Goal: Task Accomplishment & Management: Manage account settings

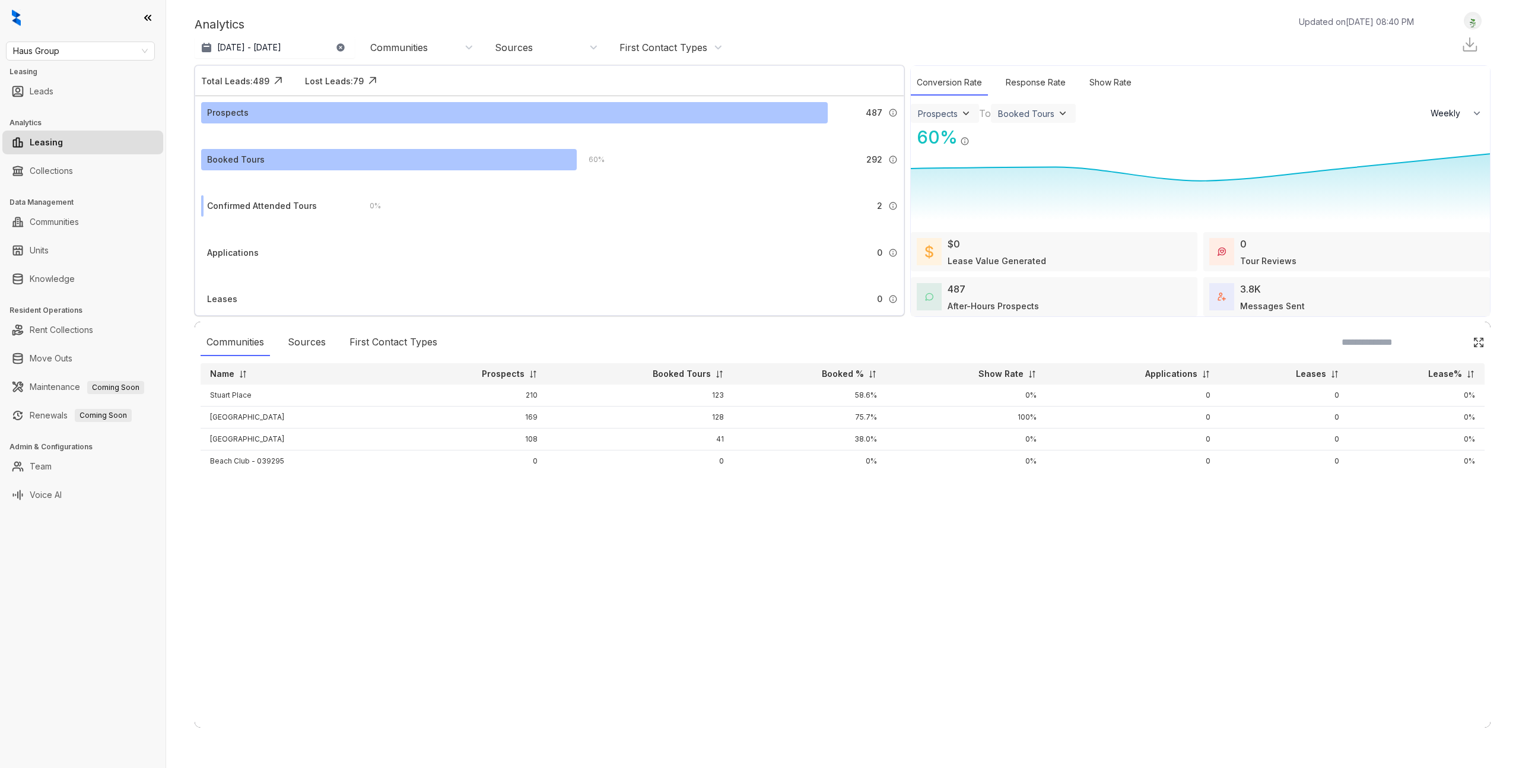
select select "******"
click at [75, 274] on link "Knowledge" at bounding box center [52, 279] width 45 height 24
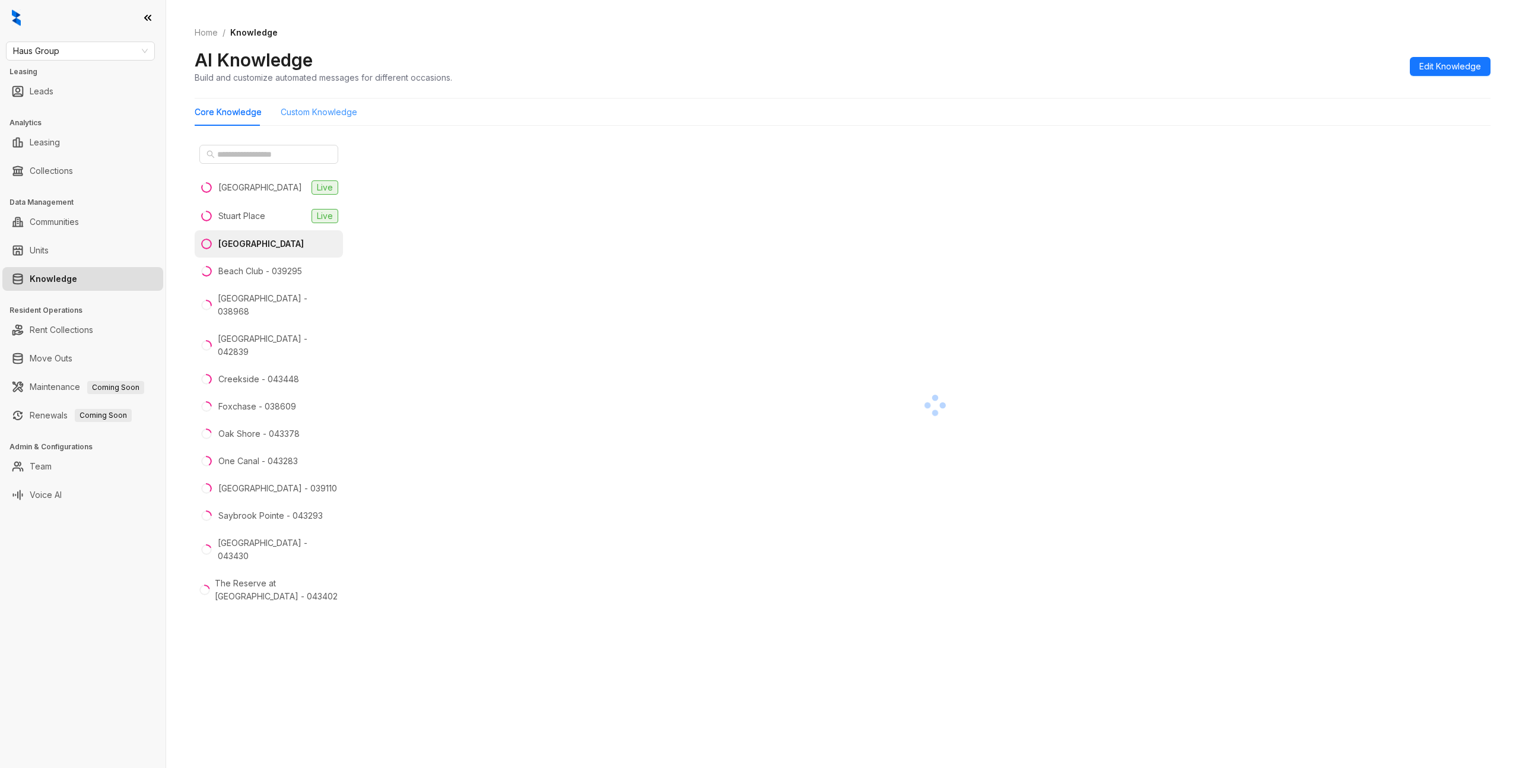
click at [319, 104] on div "Custom Knowledge" at bounding box center [319, 111] width 77 height 27
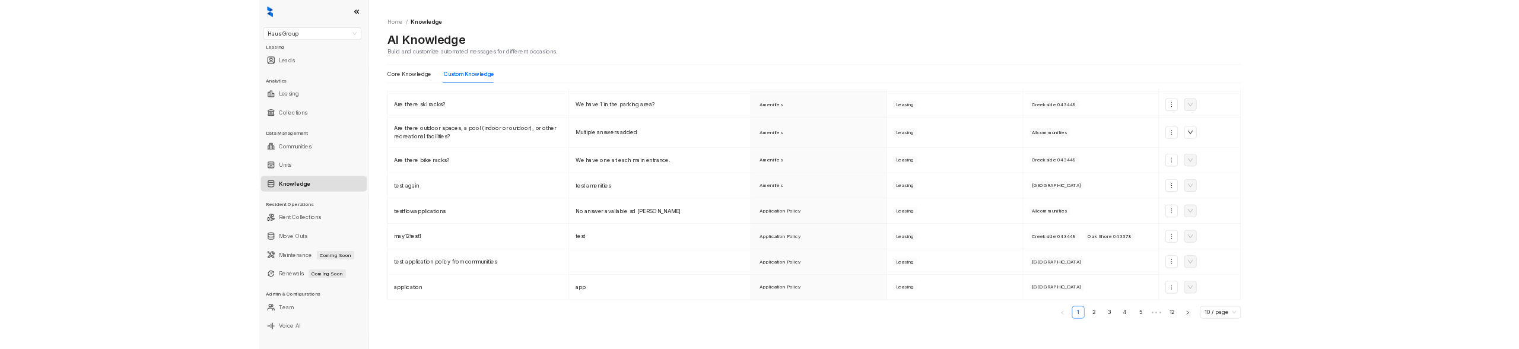
scroll to position [135, 0]
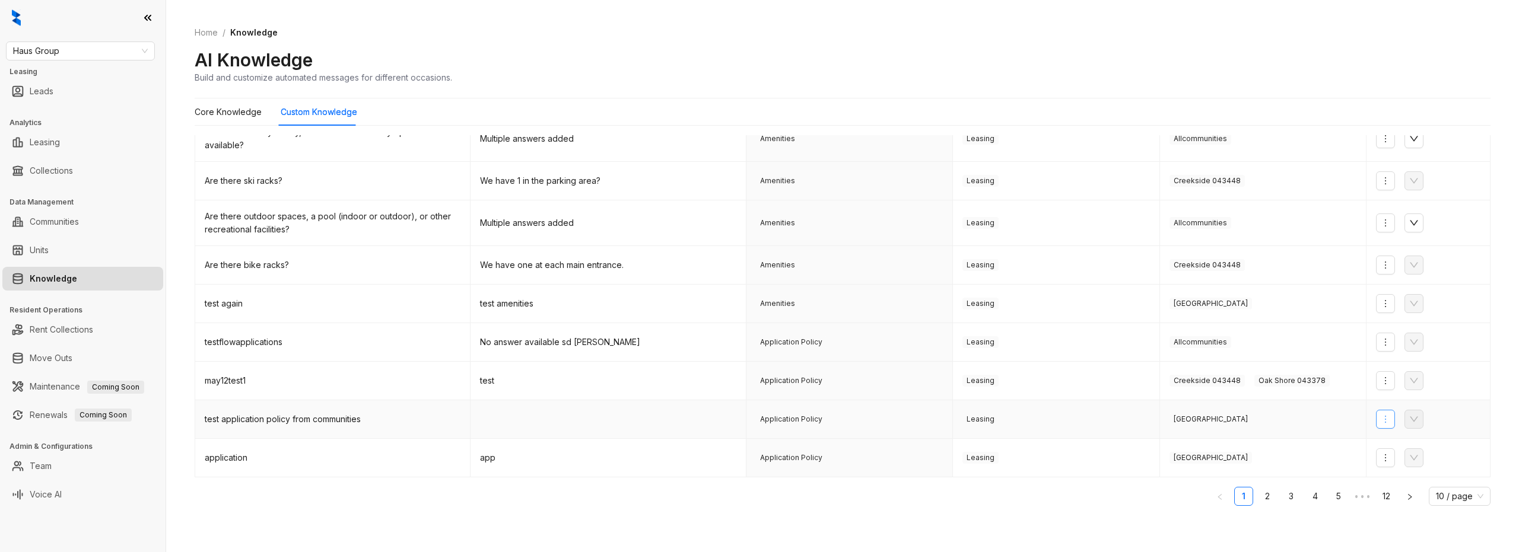
click at [1386, 421] on icon "more" at bounding box center [1384, 419] width 9 height 9
click at [1395, 461] on span "Edit Knowledge" at bounding box center [1423, 462] width 77 height 13
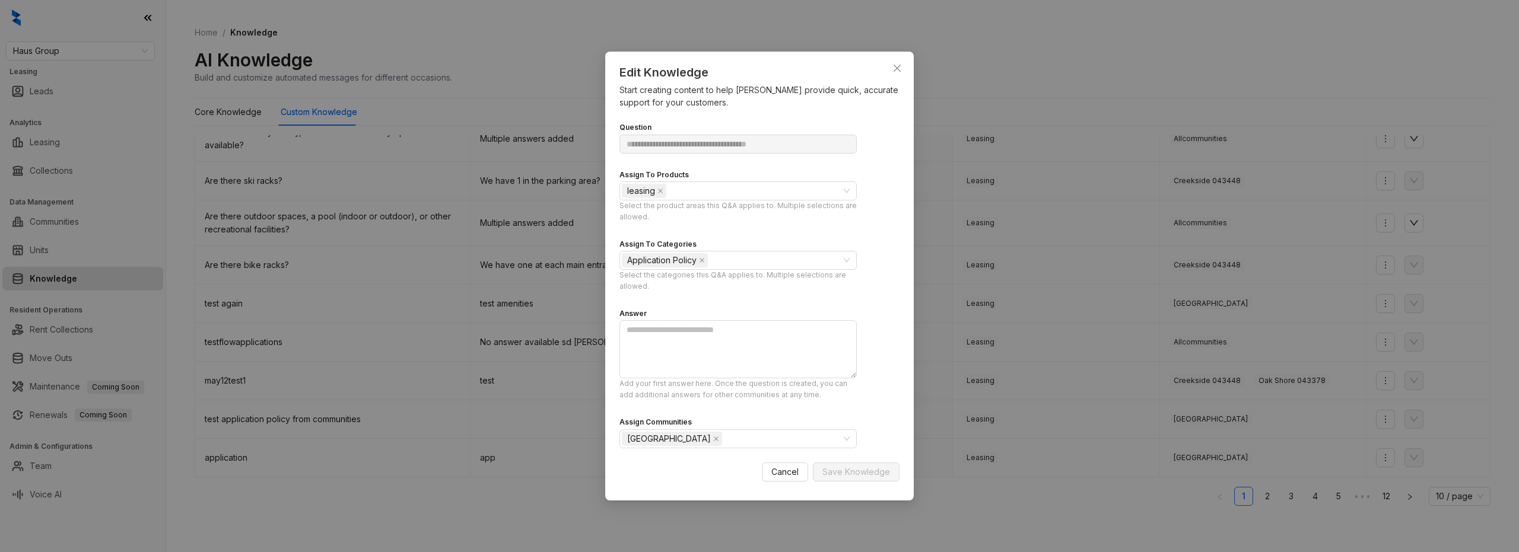
drag, startPoint x: 390, startPoint y: 380, endPoint x: 377, endPoint y: 415, distance: 37.6
click at [390, 380] on div "**********" at bounding box center [759, 276] width 1519 height 552
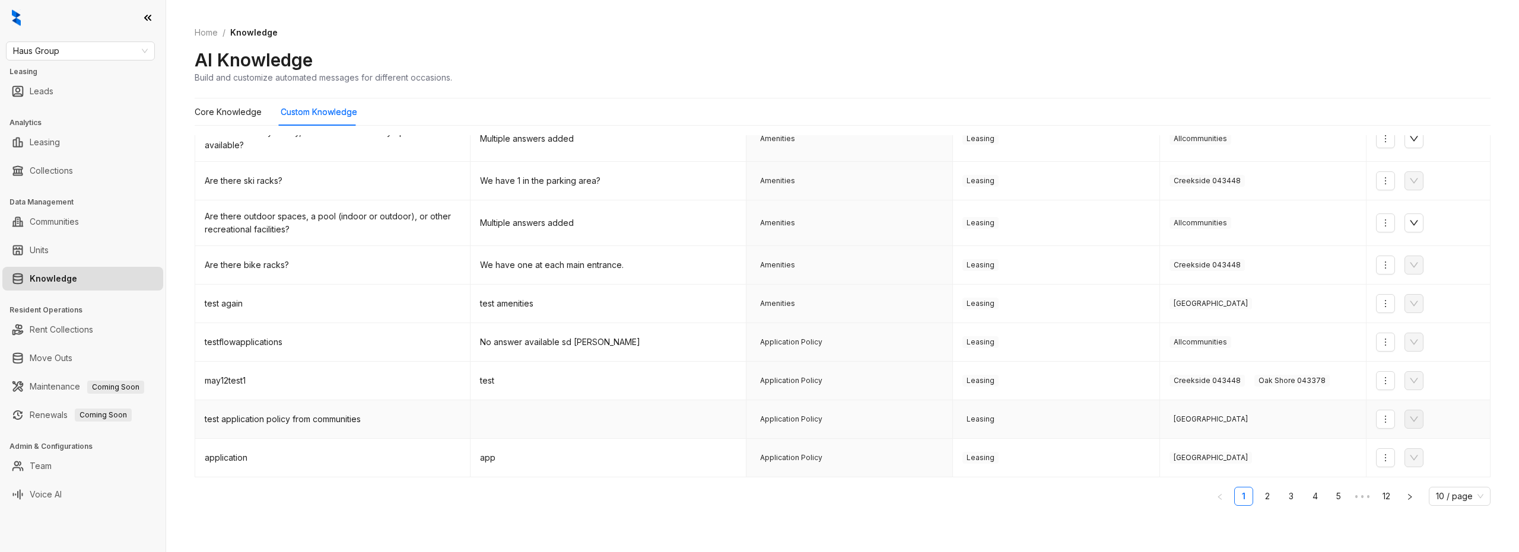
drag, startPoint x: 372, startPoint y: 420, endPoint x: 322, endPoint y: 420, distance: 50.4
click at [368, 420] on div "test application policy from communities" at bounding box center [333, 419] width 256 height 13
drag, startPoint x: 322, startPoint y: 420, endPoint x: 337, endPoint y: 422, distance: 15.5
click at [322, 420] on div "test application policy from communities" at bounding box center [333, 419] width 256 height 13
drag, startPoint x: 340, startPoint y: 422, endPoint x: 365, endPoint y: 421, distance: 24.9
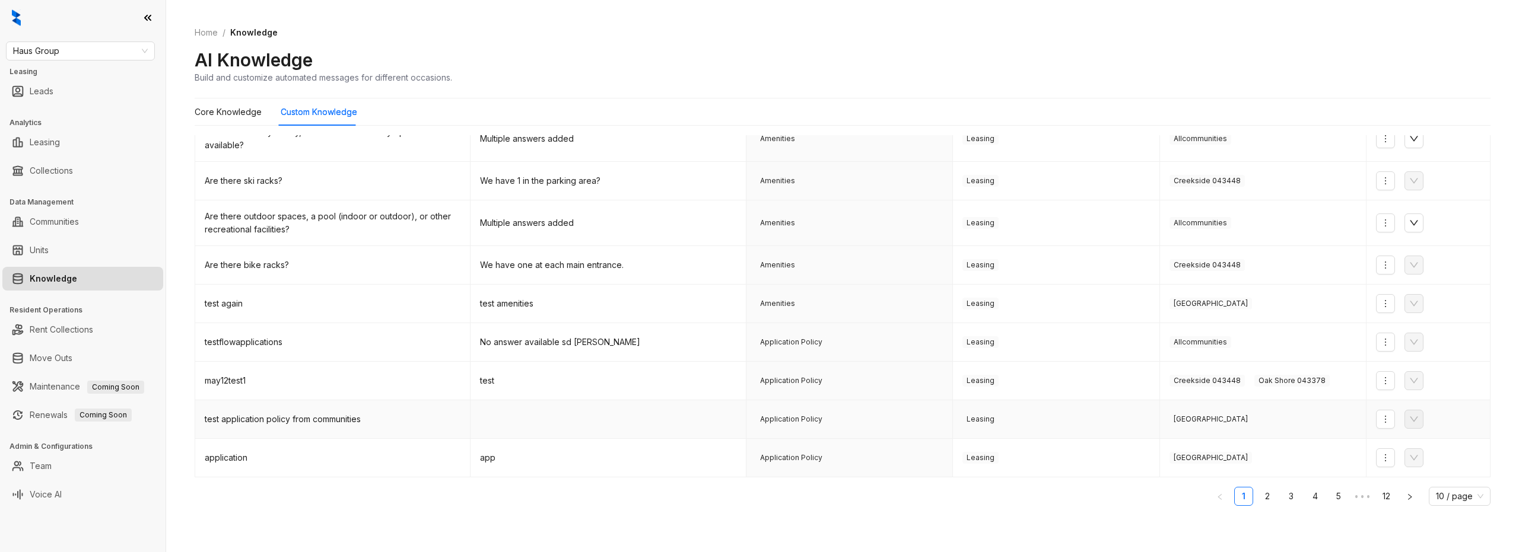
click at [340, 422] on div "test application policy from communities" at bounding box center [333, 419] width 256 height 13
click at [1384, 422] on icon "more" at bounding box center [1384, 419] width 1 height 7
click at [1398, 459] on span "Edit Knowledge" at bounding box center [1423, 462] width 77 height 13
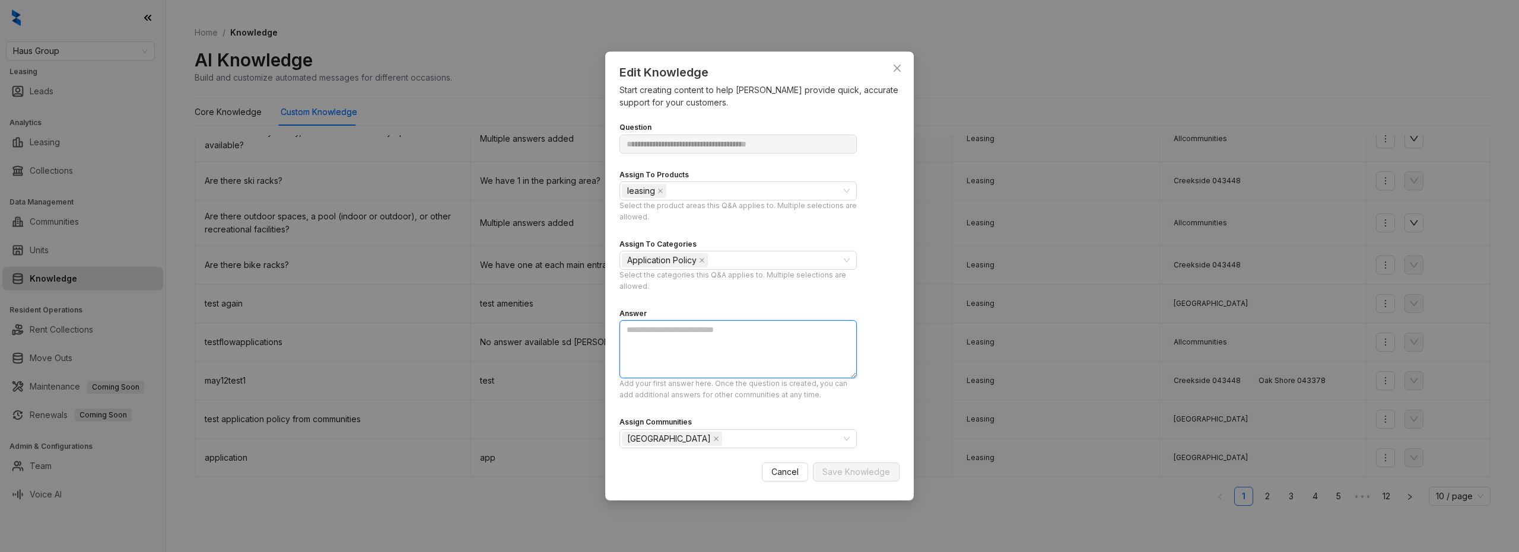
click at [708, 354] on textarea at bounding box center [737, 349] width 237 height 58
click at [769, 339] on textarea at bounding box center [737, 349] width 237 height 58
type textarea "**********"
click at [850, 478] on button "Save Knowledge" at bounding box center [856, 472] width 87 height 19
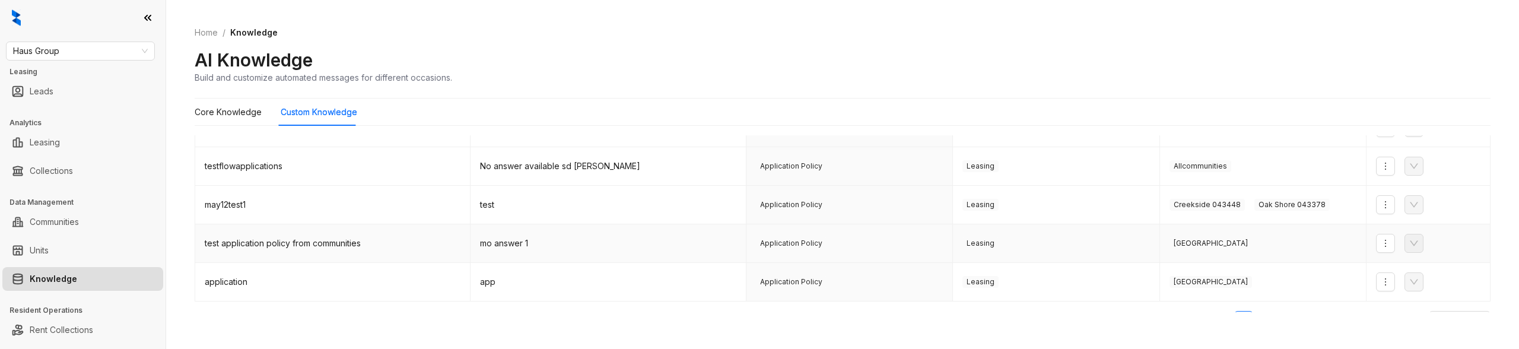
scroll to position [338, 0]
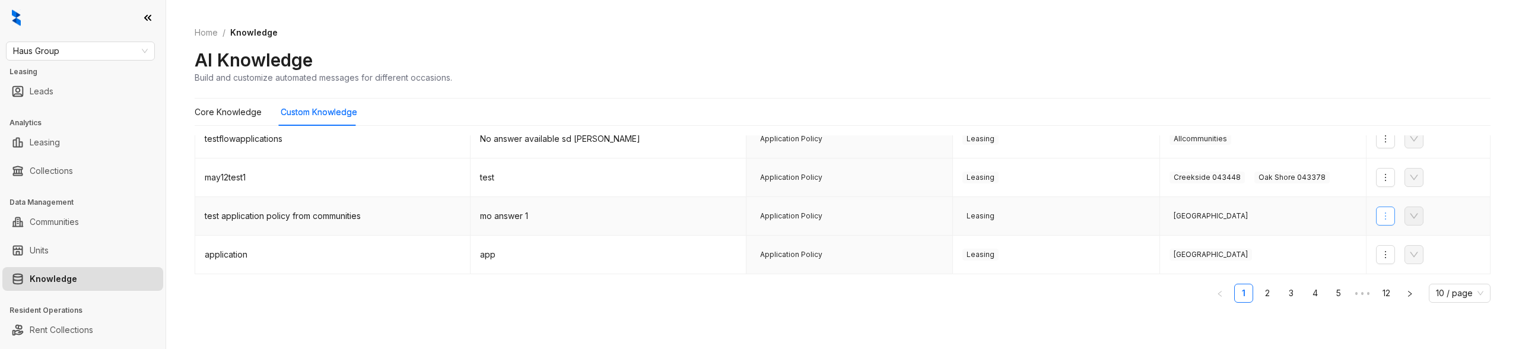
click at [1382, 215] on icon "more" at bounding box center [1384, 215] width 9 height 9
click at [1400, 260] on span "Edit Knowledge" at bounding box center [1423, 258] width 77 height 13
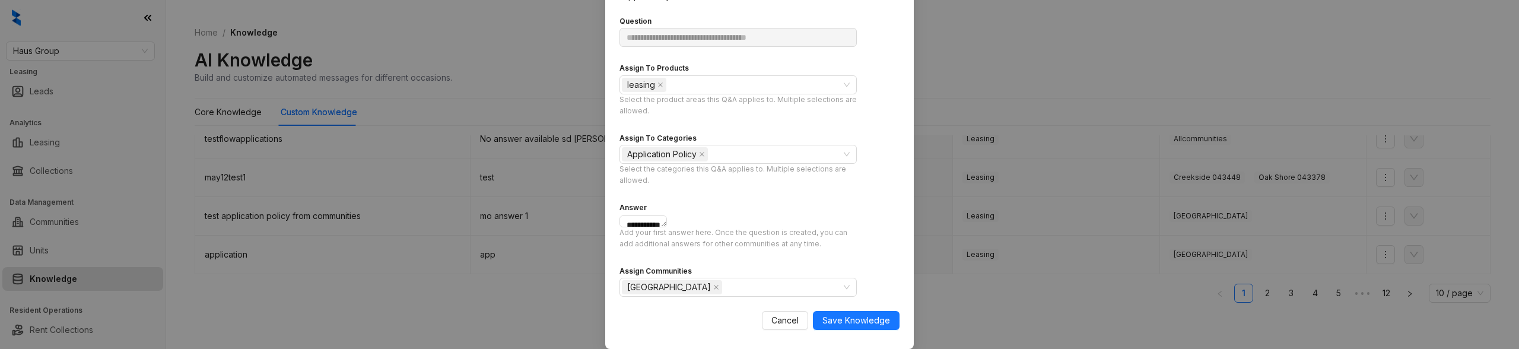
scroll to position [98, 0]
click at [742, 283] on div "[GEOGRAPHIC_DATA]" at bounding box center [732, 287] width 220 height 17
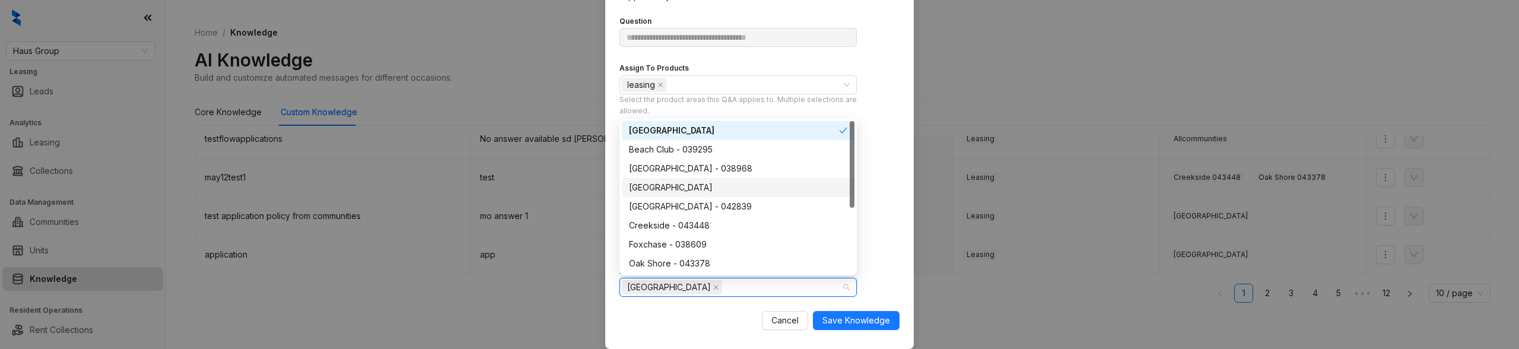
click at [661, 186] on div "Casa West" at bounding box center [738, 187] width 218 height 13
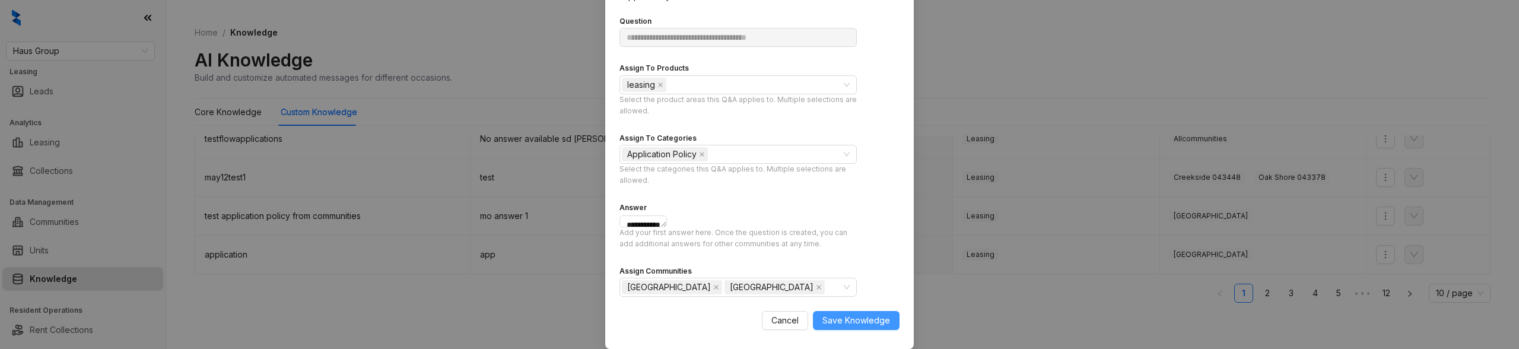
click at [864, 321] on span "Save Knowledge" at bounding box center [856, 320] width 68 height 13
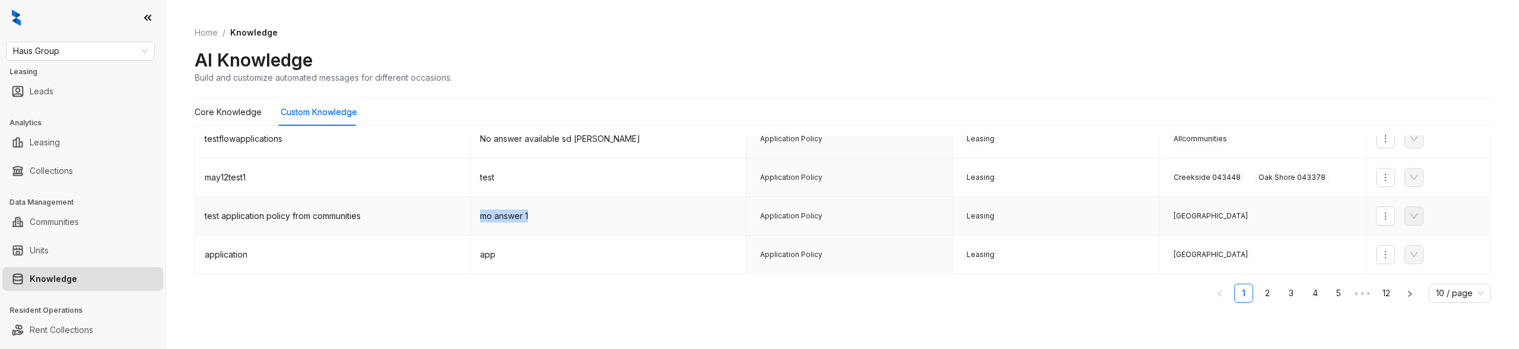
copy td "mo answer 1"
drag, startPoint x: 574, startPoint y: 214, endPoint x: 479, endPoint y: 211, distance: 95.0
click at [479, 212] on td "mo answer 1" at bounding box center [607, 216] width 275 height 39
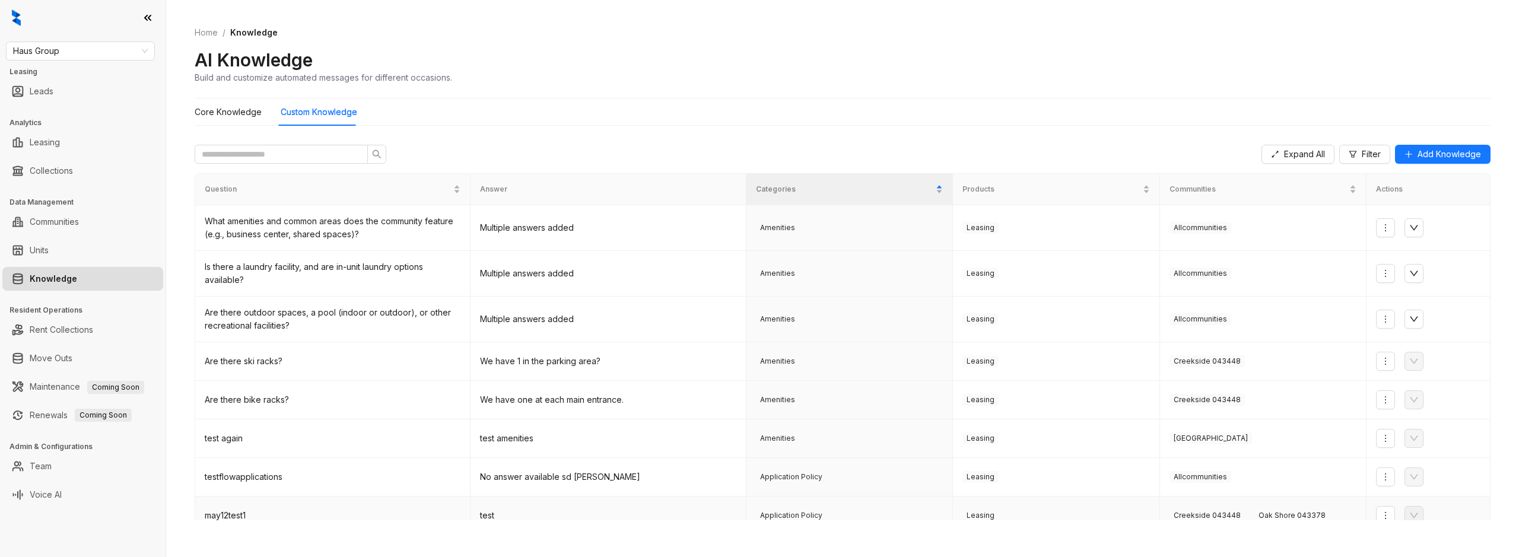
scroll to position [130, 0]
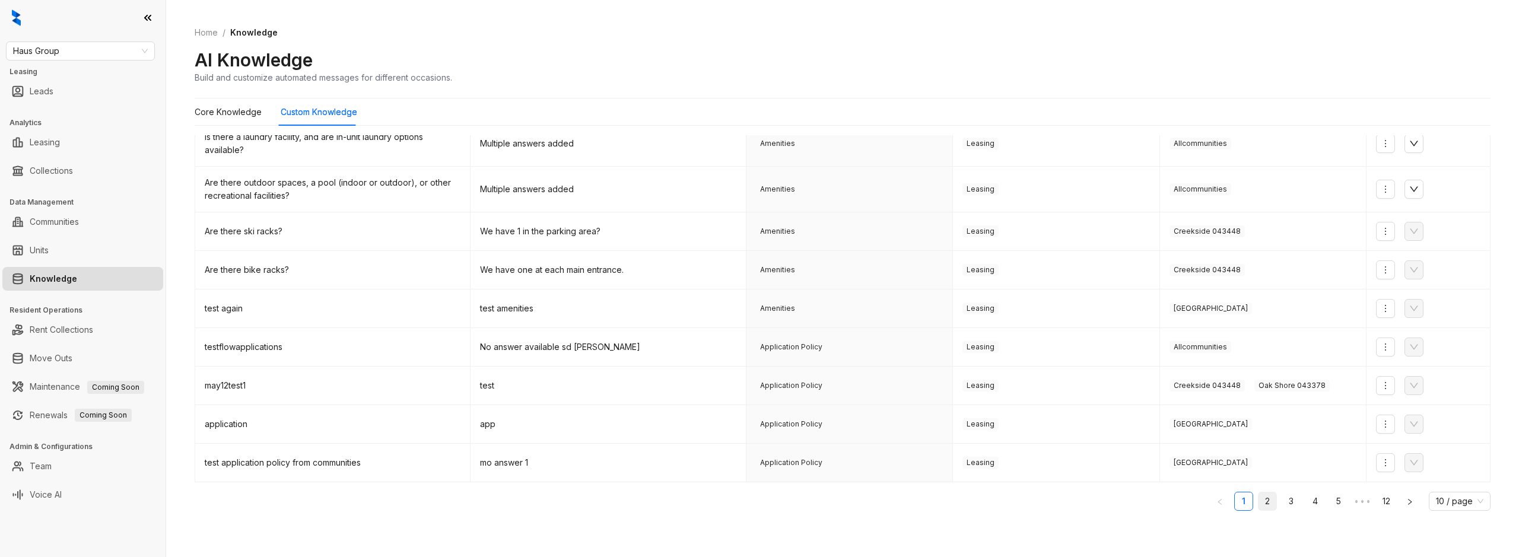
click at [1273, 499] on link "2" at bounding box center [1267, 501] width 18 height 18
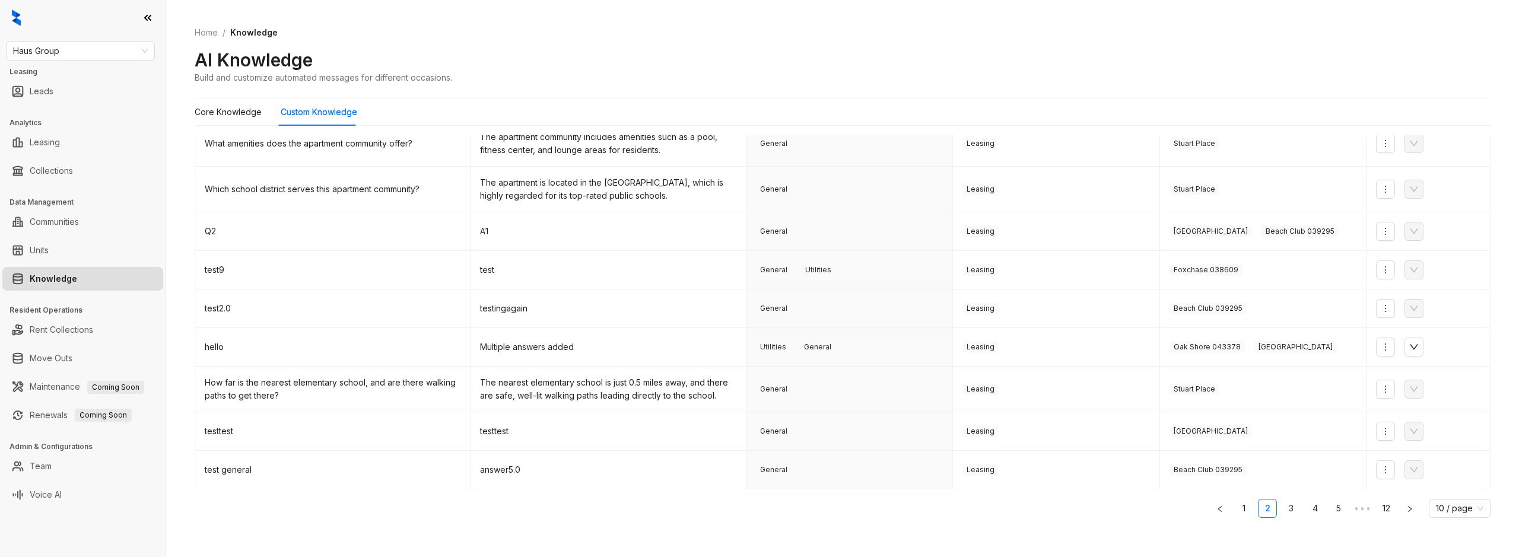
drag, startPoint x: 1250, startPoint y: 512, endPoint x: 1243, endPoint y: 511, distance: 6.6
click at [1250, 512] on link "1" at bounding box center [1243, 508] width 18 height 18
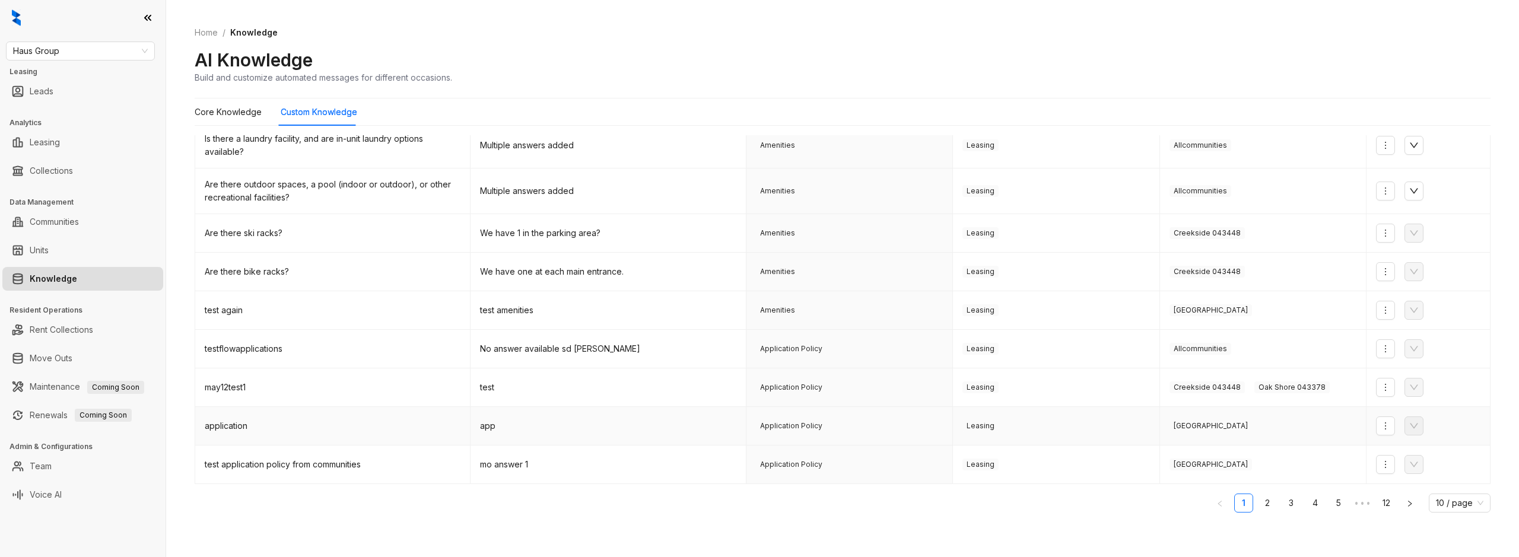
scroll to position [125, 0]
drag, startPoint x: 305, startPoint y: 463, endPoint x: 212, endPoint y: 458, distance: 92.7
click at [211, 460] on td "test application policy from communities" at bounding box center [332, 467] width 275 height 39
copy div "test application policy from communities"
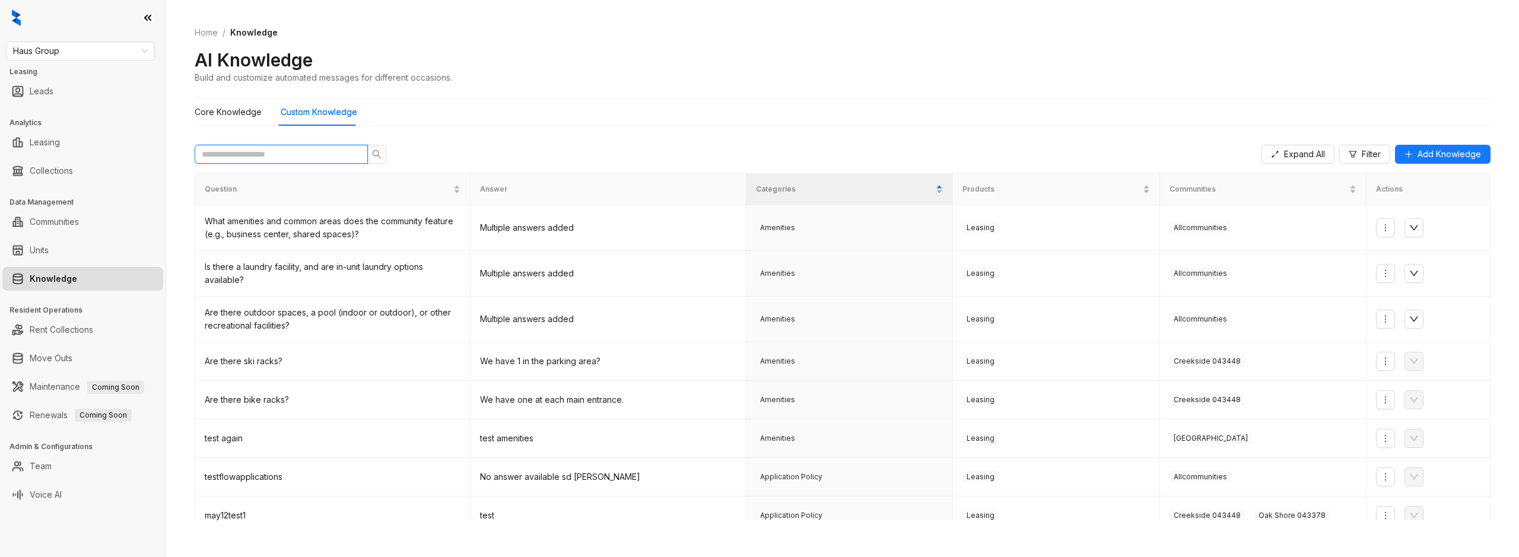
click at [273, 152] on input "text" at bounding box center [276, 154] width 149 height 13
paste input "**********"
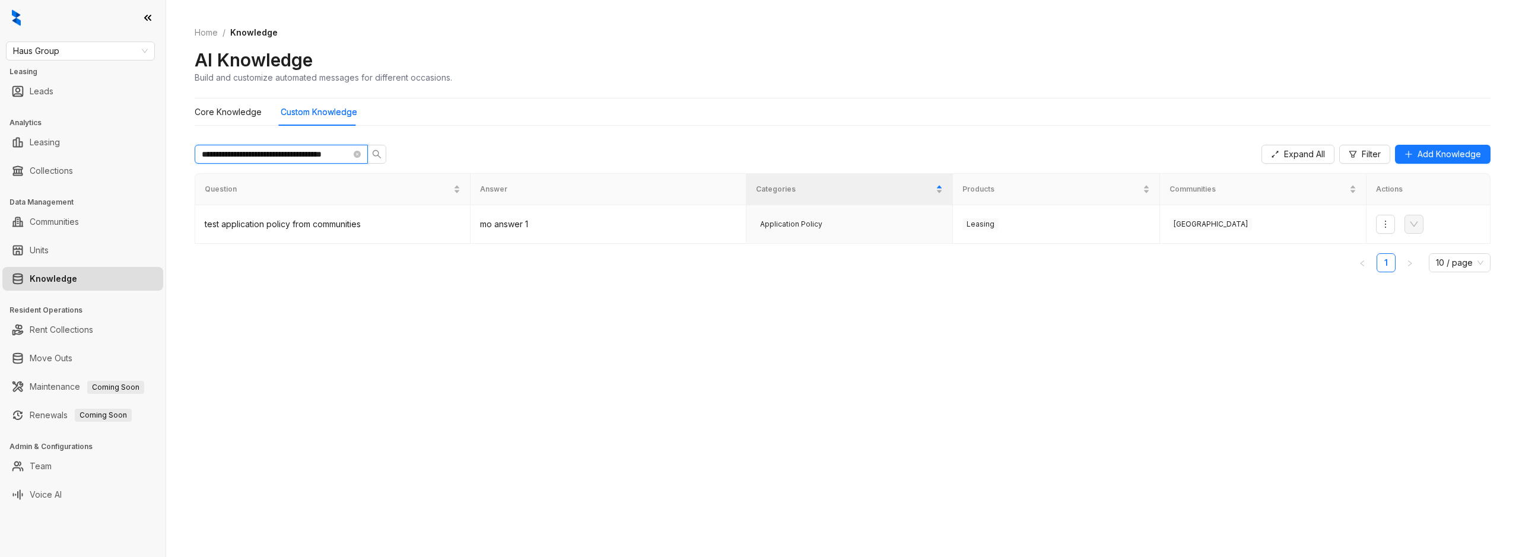
scroll to position [0, 9]
type input "**********"
click at [1392, 227] on button "button" at bounding box center [1385, 224] width 19 height 19
click at [1402, 267] on span "Edit Knowledge" at bounding box center [1423, 266] width 77 height 13
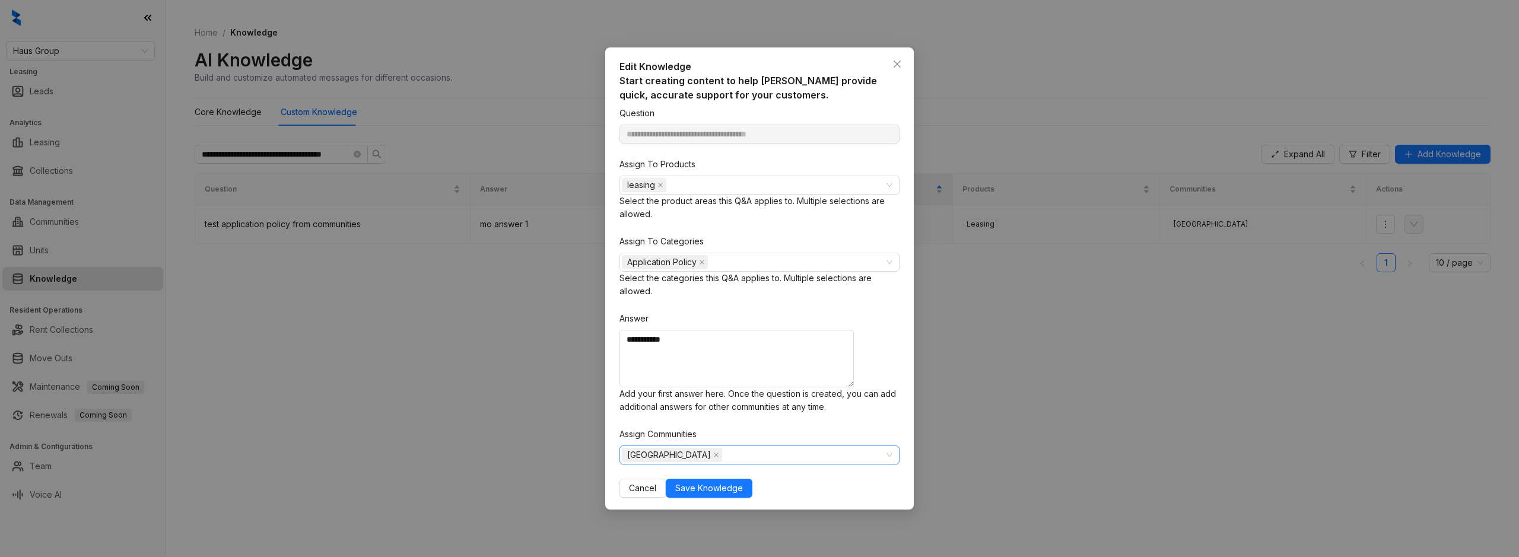
click at [715, 447] on div "[GEOGRAPHIC_DATA]" at bounding box center [753, 455] width 263 height 17
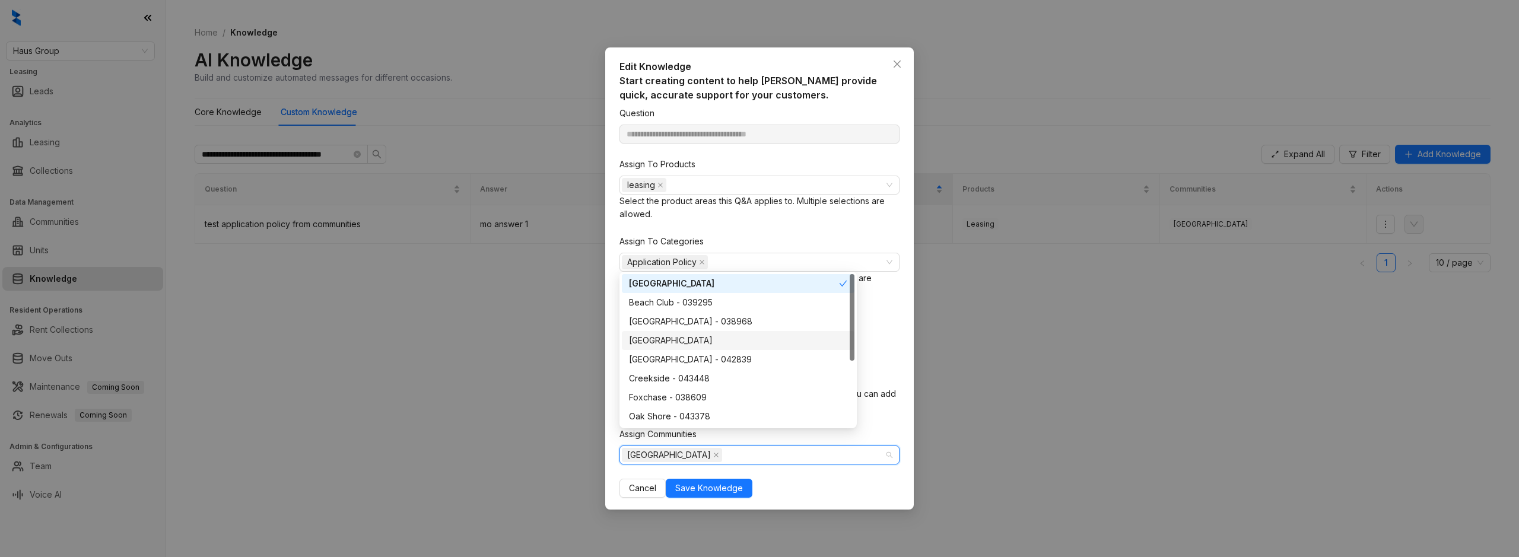
click at [639, 338] on div "[GEOGRAPHIC_DATA]" at bounding box center [738, 340] width 218 height 13
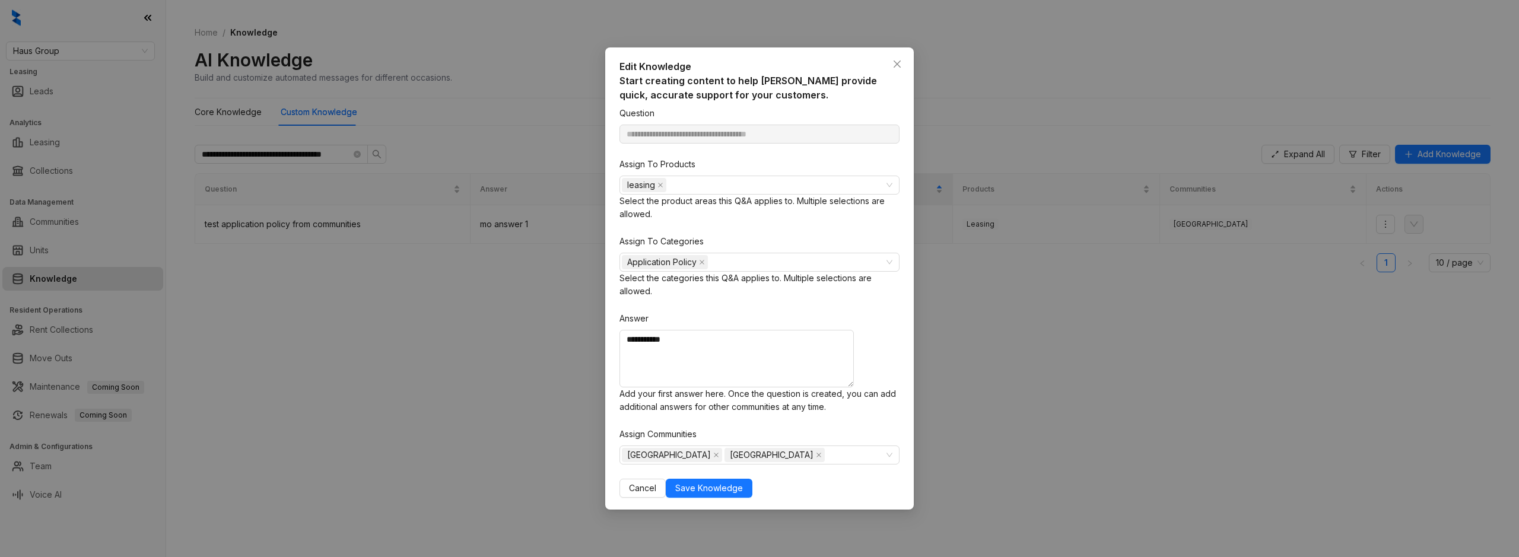
click at [883, 437] on div "**********" at bounding box center [759, 302] width 280 height 391
click at [743, 482] on span "Save Knowledge" at bounding box center [709, 488] width 68 height 13
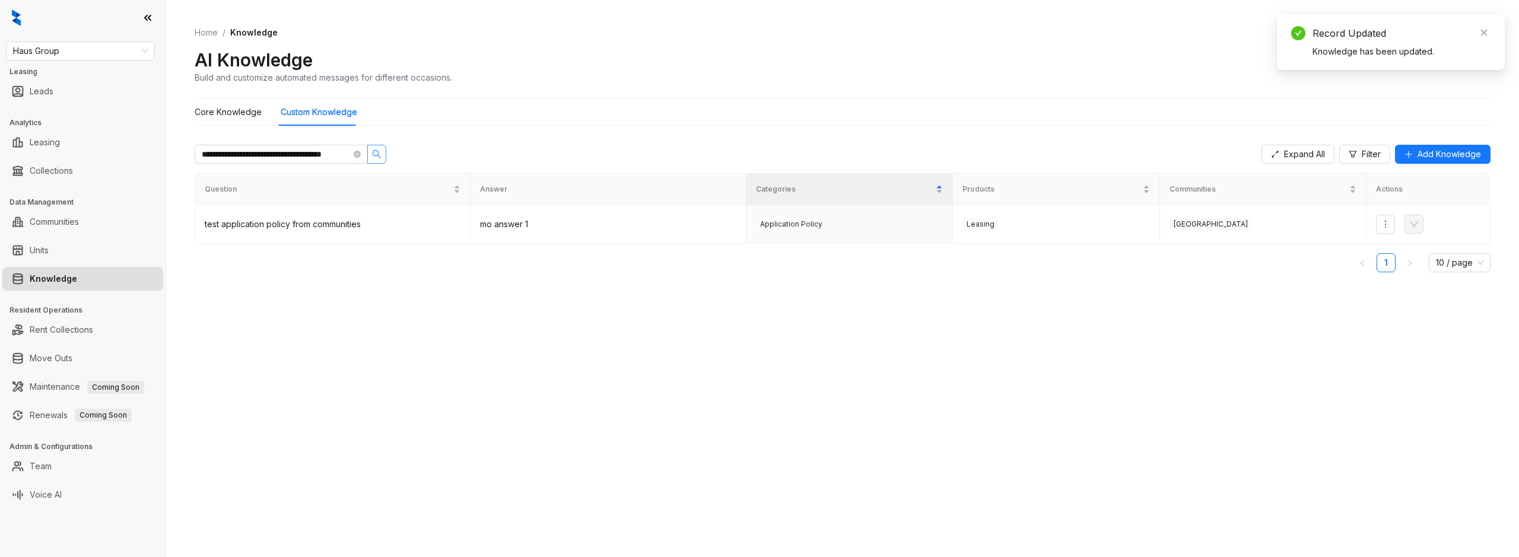
click at [370, 147] on button "button" at bounding box center [376, 154] width 19 height 19
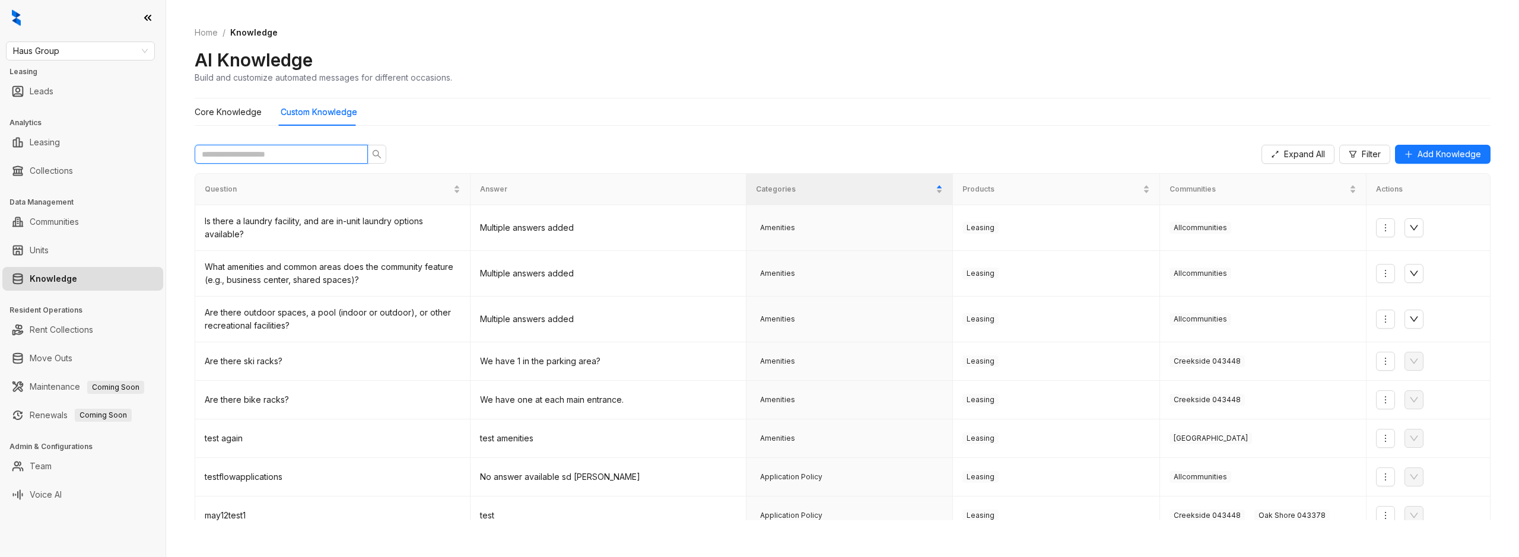
click at [266, 152] on input "text" at bounding box center [276, 154] width 149 height 13
paste input "**********"
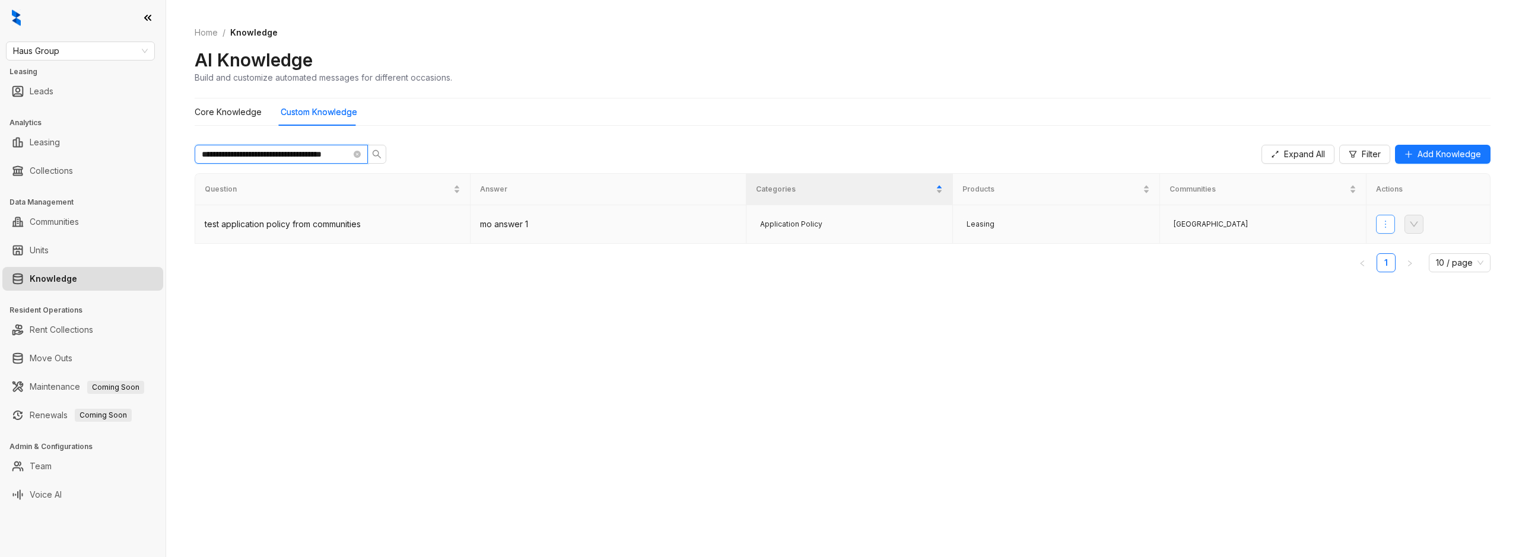
type input "**********"
click at [1389, 225] on icon "more" at bounding box center [1384, 223] width 9 height 9
click at [1128, 338] on div "**********" at bounding box center [842, 327] width 1295 height 385
click at [356, 155] on icon "close-circle" at bounding box center [357, 154] width 7 height 7
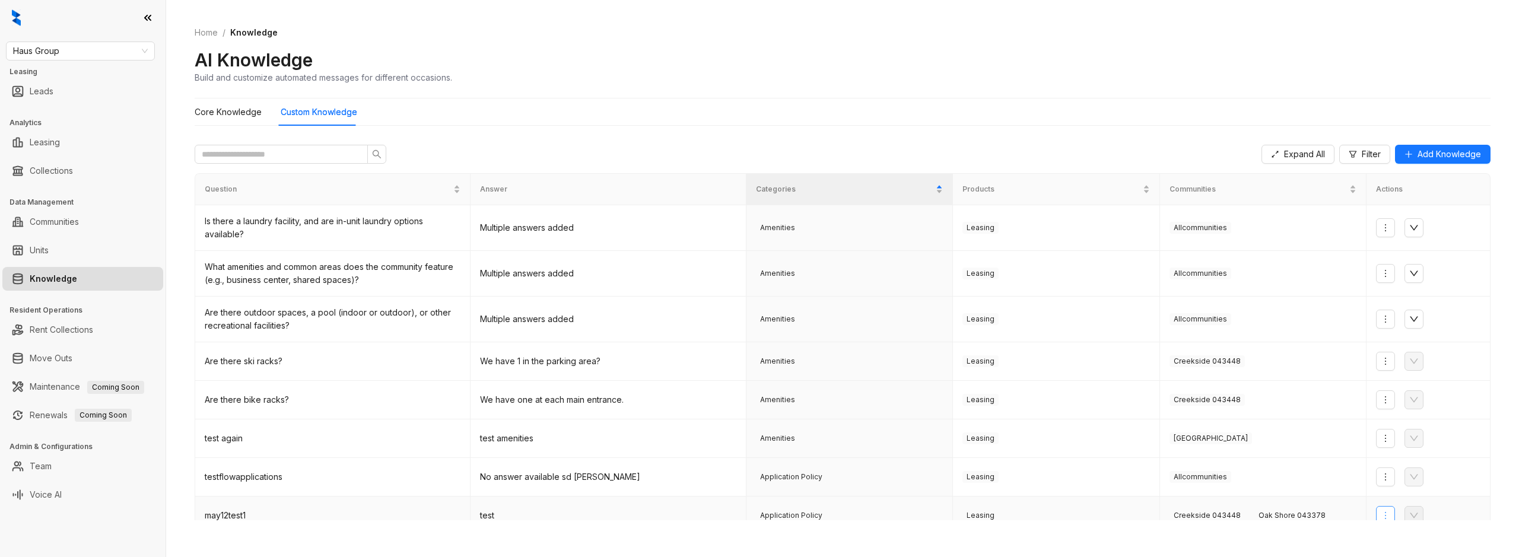
click at [1379, 515] on button "button" at bounding box center [1385, 515] width 19 height 19
click at [1395, 454] on span "Edit Knowledge" at bounding box center [1423, 453] width 77 height 13
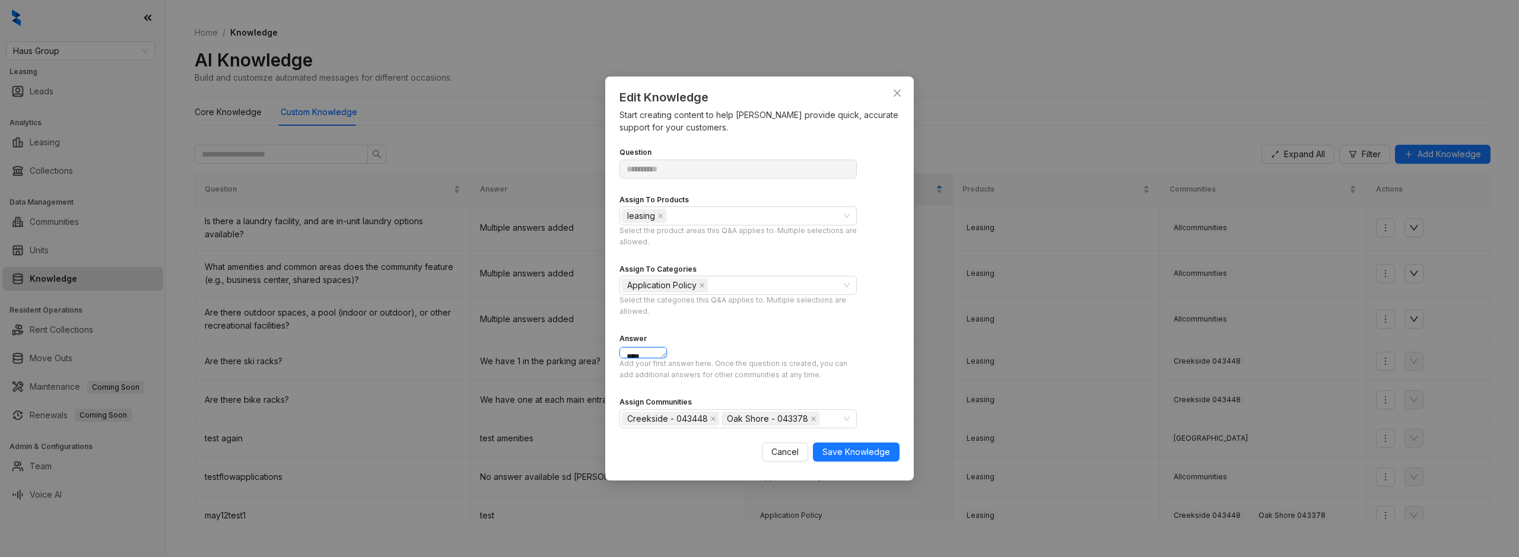
click at [667, 347] on textarea "****" at bounding box center [642, 353] width 47 height 12
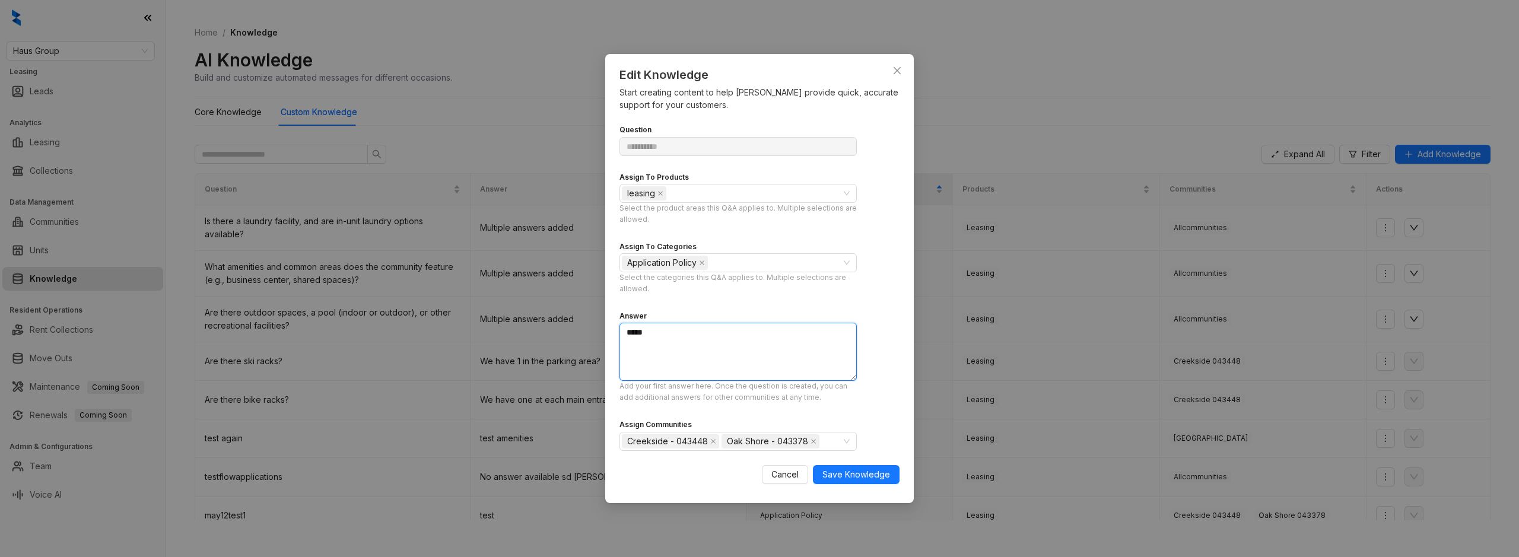
type textarea "*****"
click at [635, 338] on textarea "*****" at bounding box center [737, 352] width 237 height 58
click at [908, 70] on div "**********" at bounding box center [759, 278] width 308 height 448
click at [900, 71] on icon "close" at bounding box center [896, 70] width 9 height 9
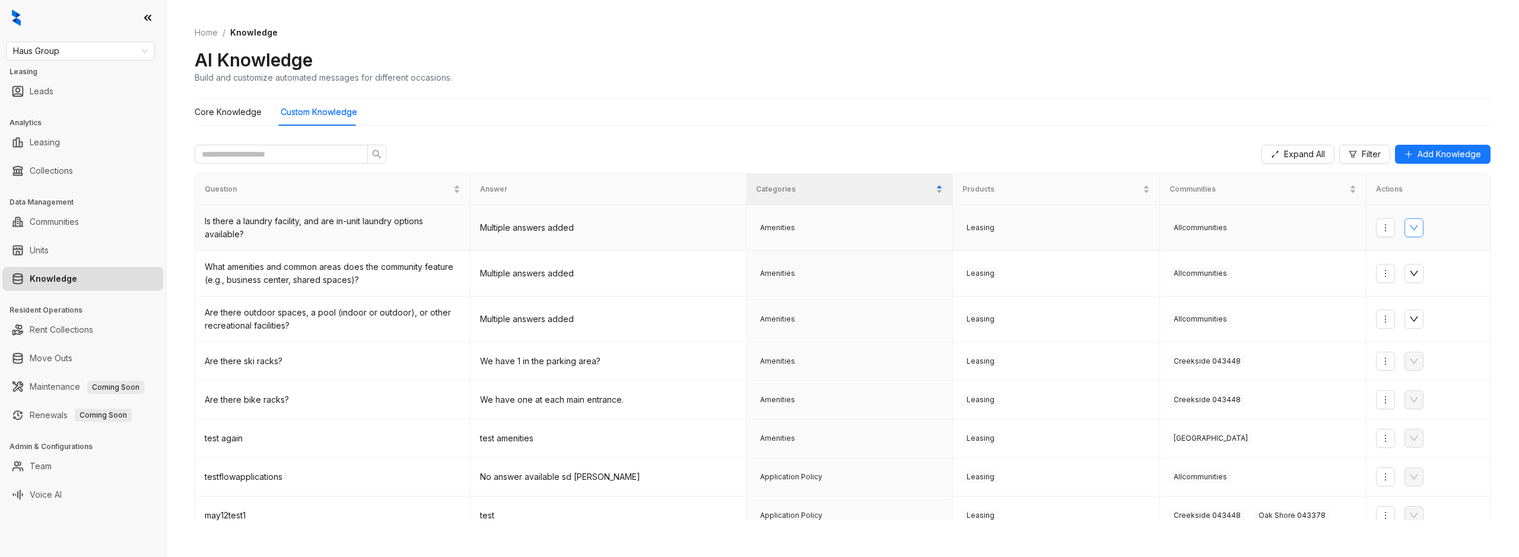
click at [1418, 227] on icon "down" at bounding box center [1413, 227] width 9 height 9
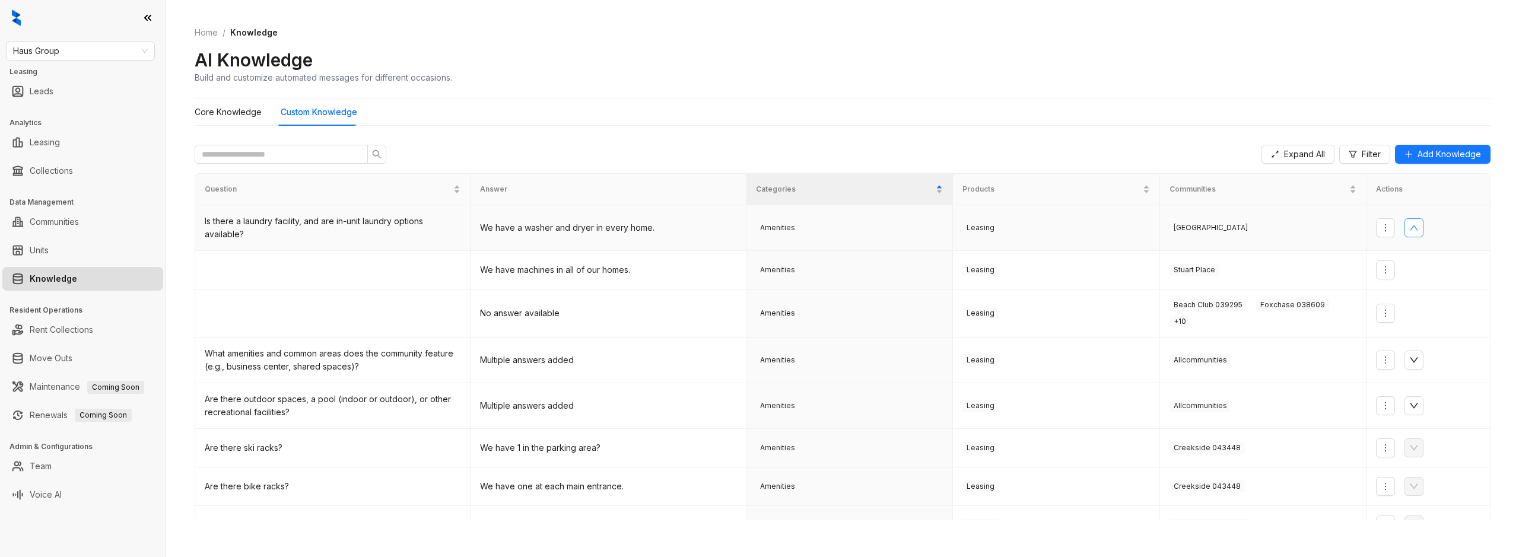
click at [1371, 235] on td at bounding box center [1428, 228] width 124 height 46
click at [1386, 222] on button "button" at bounding box center [1385, 227] width 19 height 19
click at [1395, 288] on span "Assign Communities" at bounding box center [1423, 289] width 77 height 13
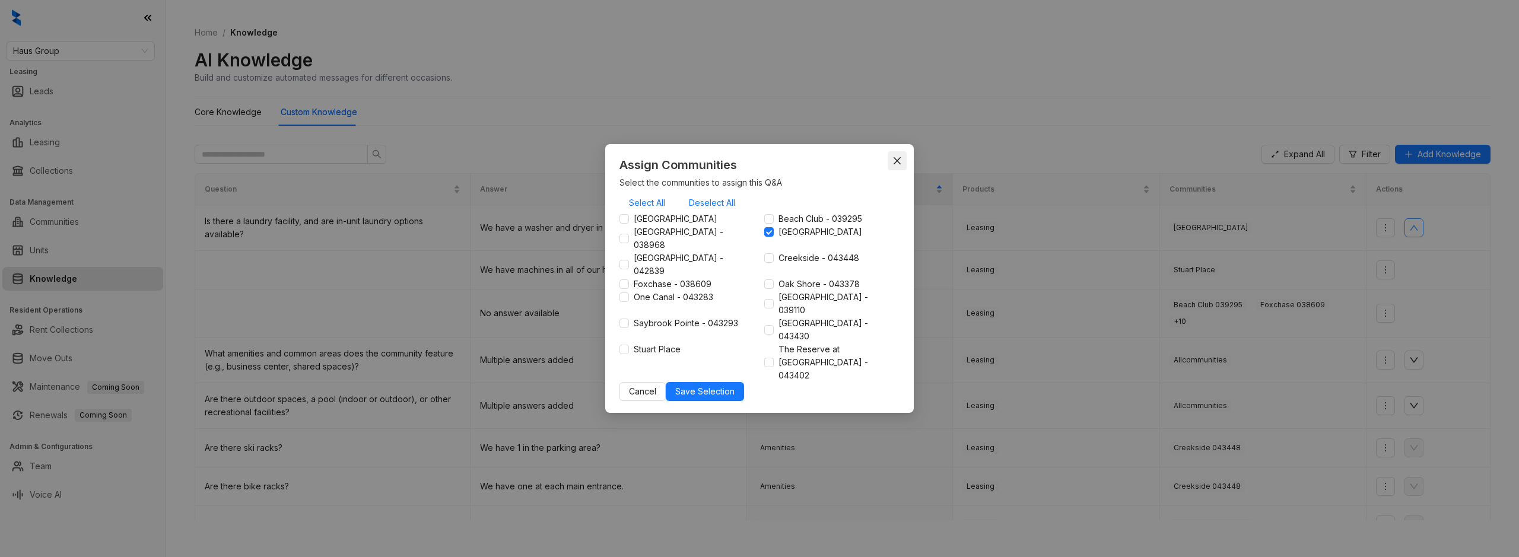
click at [896, 165] on icon "close" at bounding box center [896, 160] width 9 height 9
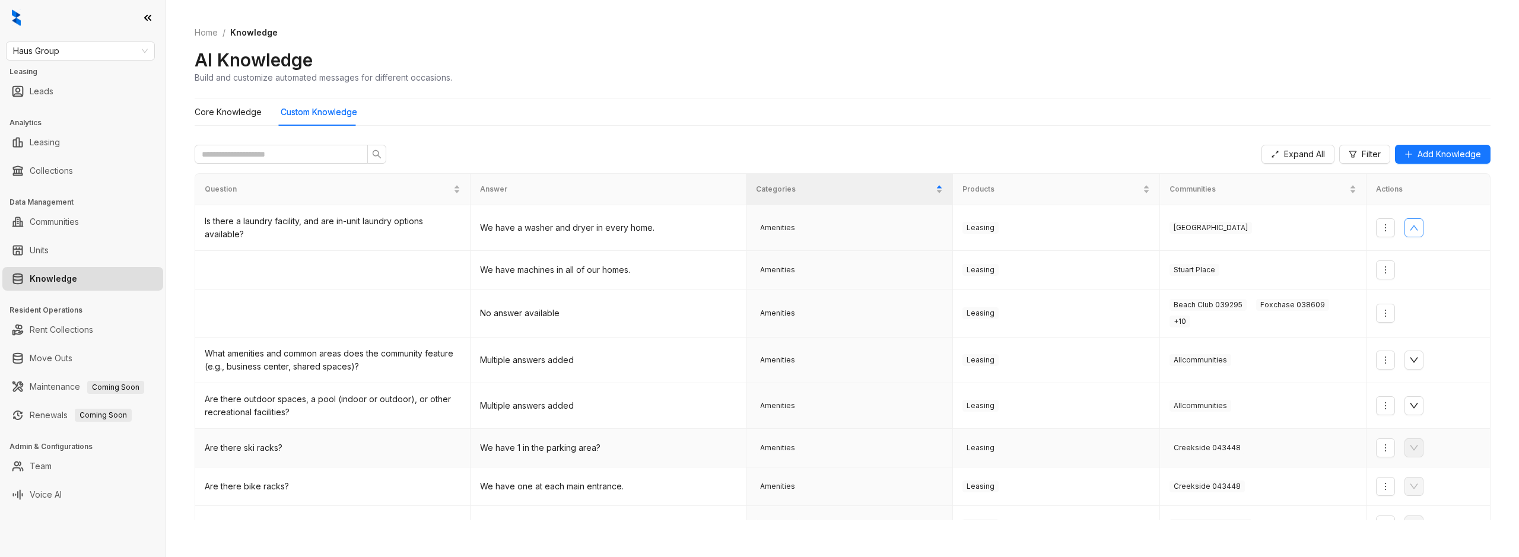
scroll to position [139, 0]
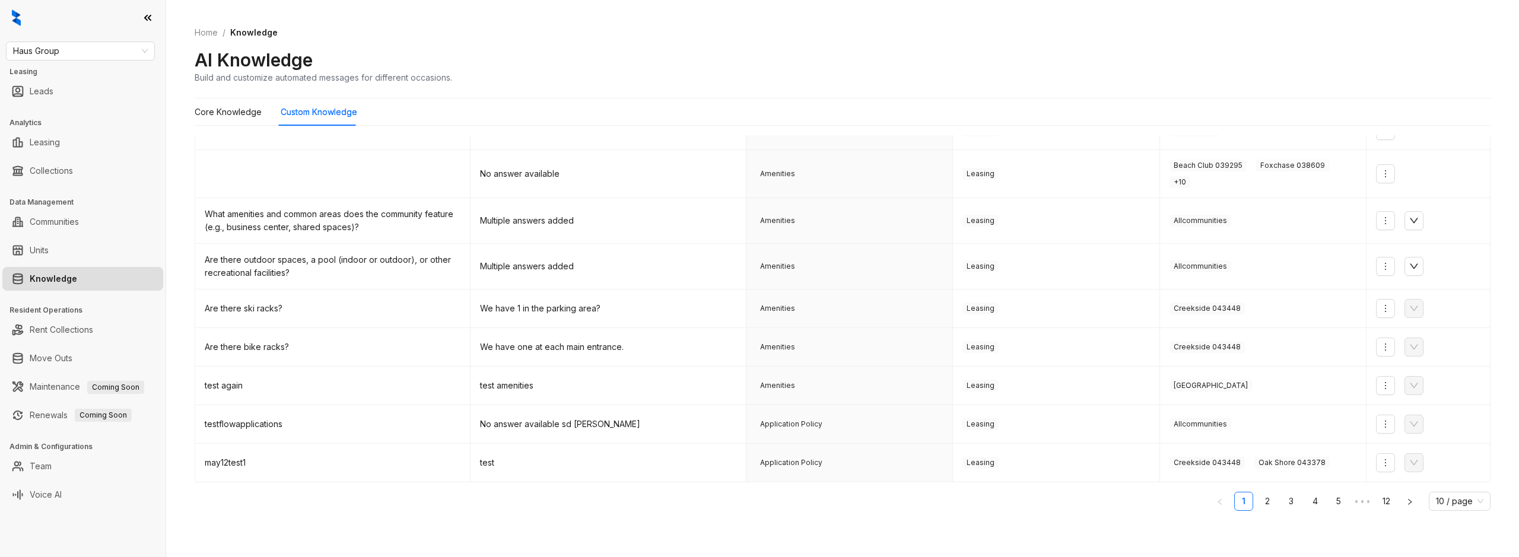
click at [1037, 488] on div "Question Answer Categories Products Communities Actions Is there a laundry faci…" at bounding box center [842, 272] width 1295 height 477
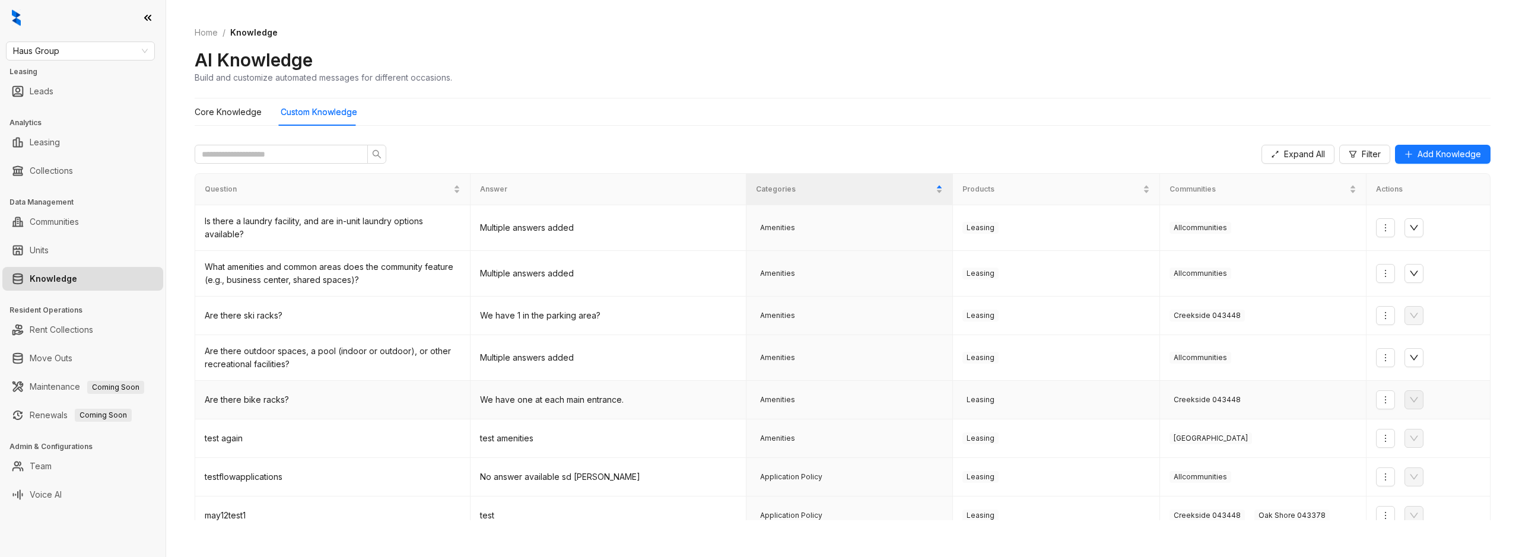
scroll to position [130, 0]
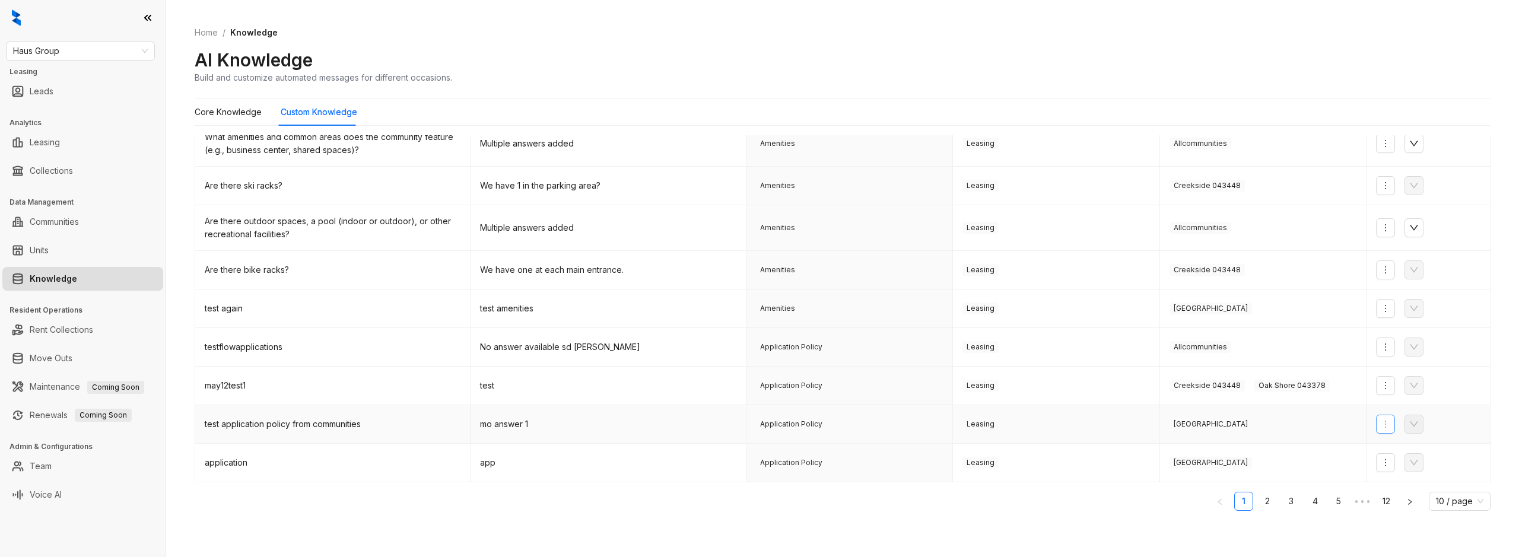
click at [1383, 420] on icon "more" at bounding box center [1384, 423] width 9 height 9
click at [1401, 489] on span "Assign Communities" at bounding box center [1423, 485] width 77 height 13
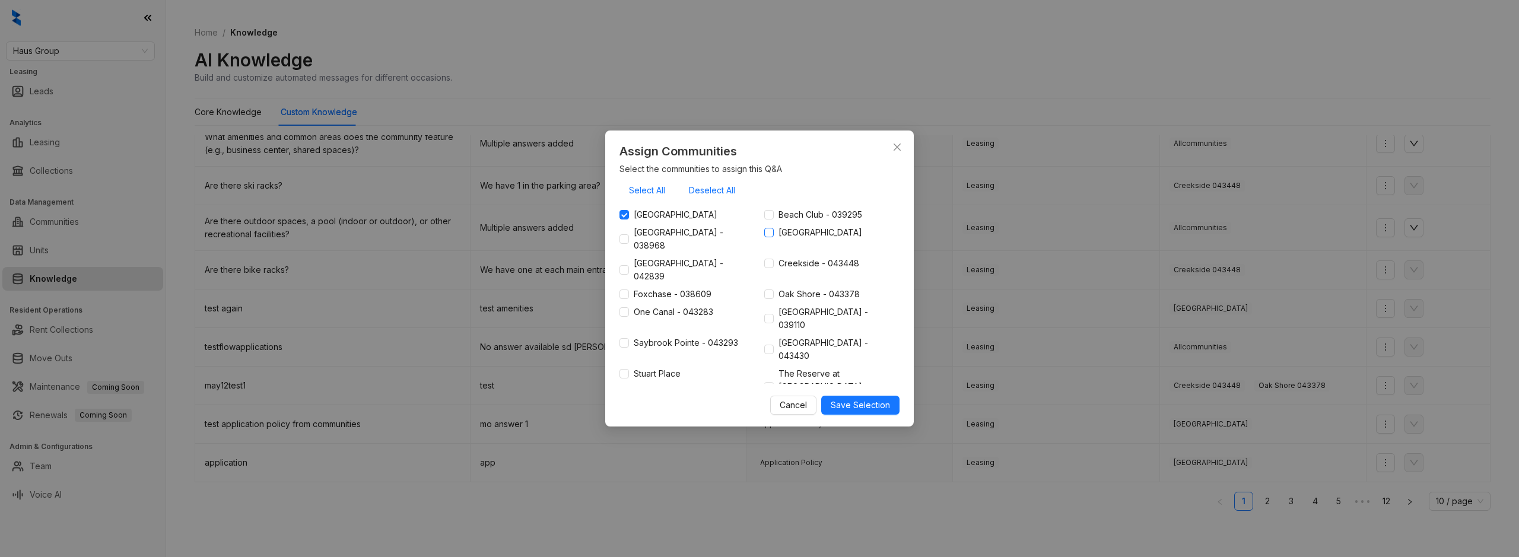
click at [775, 239] on span "[GEOGRAPHIC_DATA]" at bounding box center [820, 232] width 93 height 13
click at [852, 399] on span "Save Selection" at bounding box center [859, 405] width 59 height 13
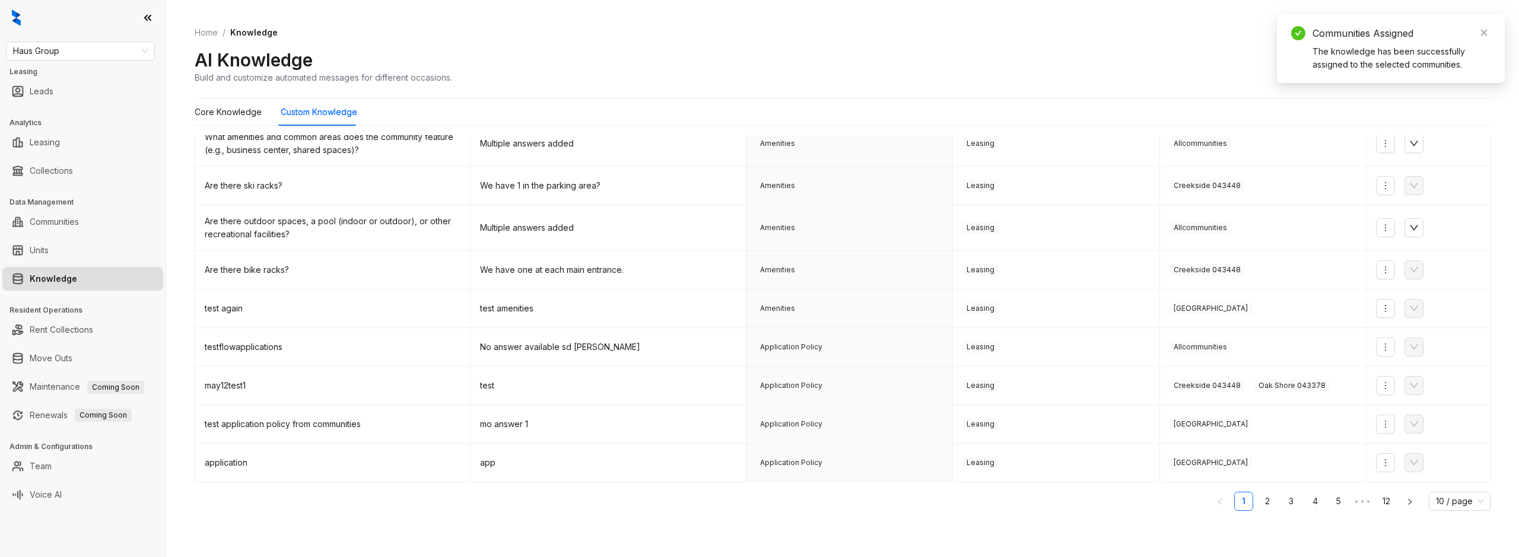
click at [641, 529] on div "Home / Knowledge AI Knowledge Build and customize automated messages for differ…" at bounding box center [842, 278] width 1352 height 557
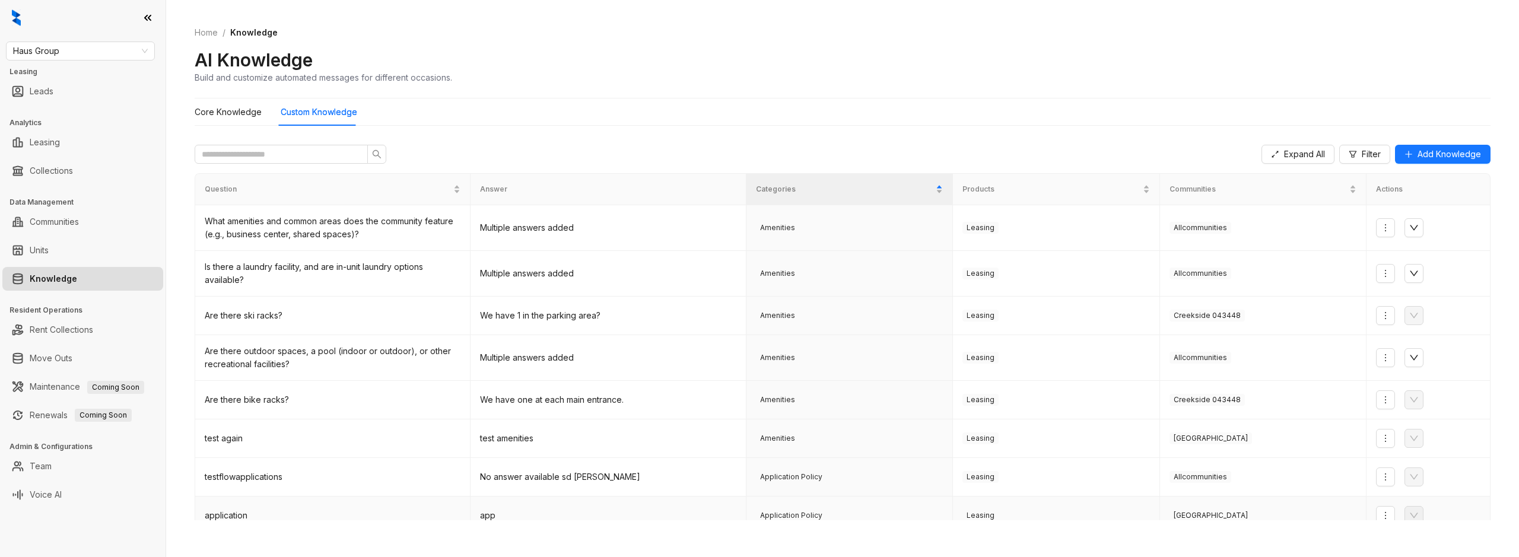
scroll to position [130, 0]
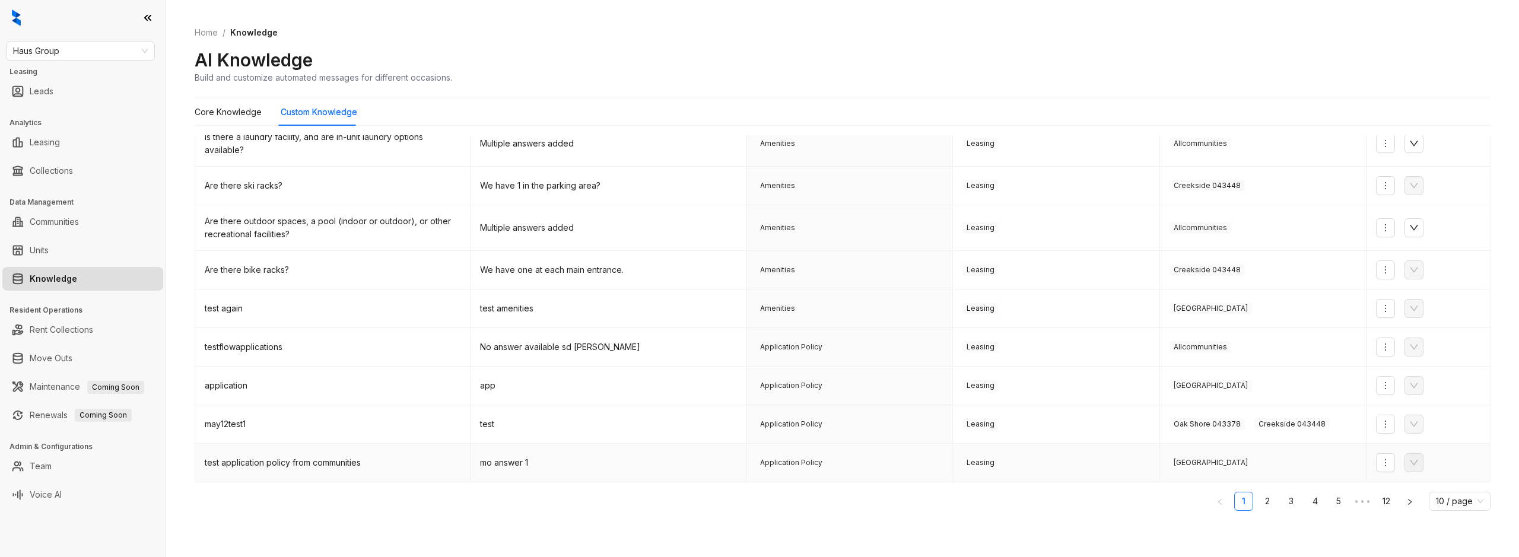
click at [235, 459] on div "test application policy from communities" at bounding box center [333, 462] width 256 height 13
copy div "test application policy from communities"
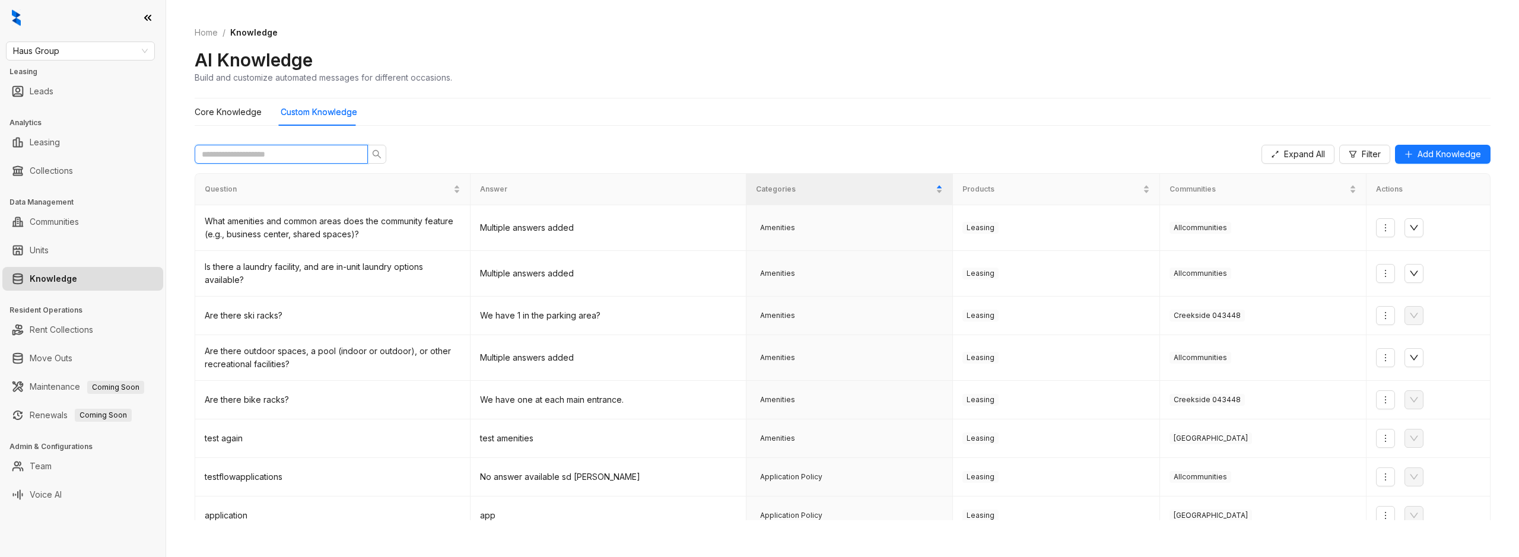
click at [289, 154] on input "text" at bounding box center [276, 154] width 149 height 13
paste input "**********"
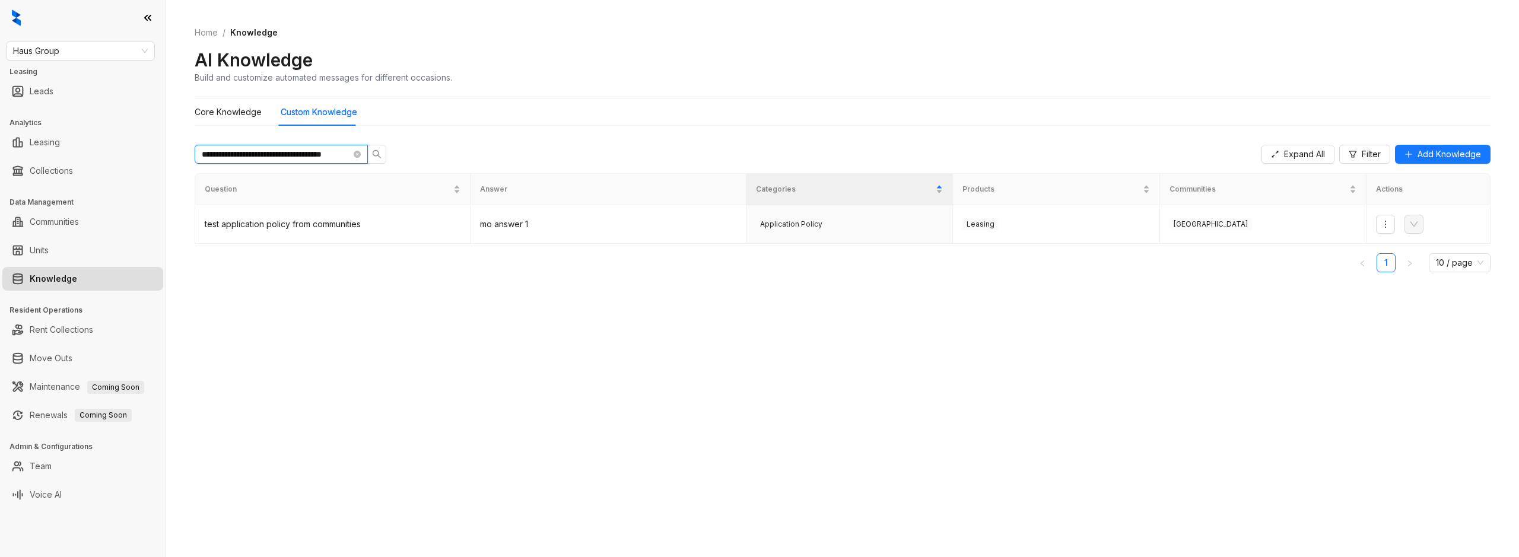
scroll to position [0, 9]
type input "**********"
click at [577, 289] on div "**********" at bounding box center [842, 327] width 1295 height 385
click at [357, 156] on icon "close-circle" at bounding box center [357, 154] width 7 height 7
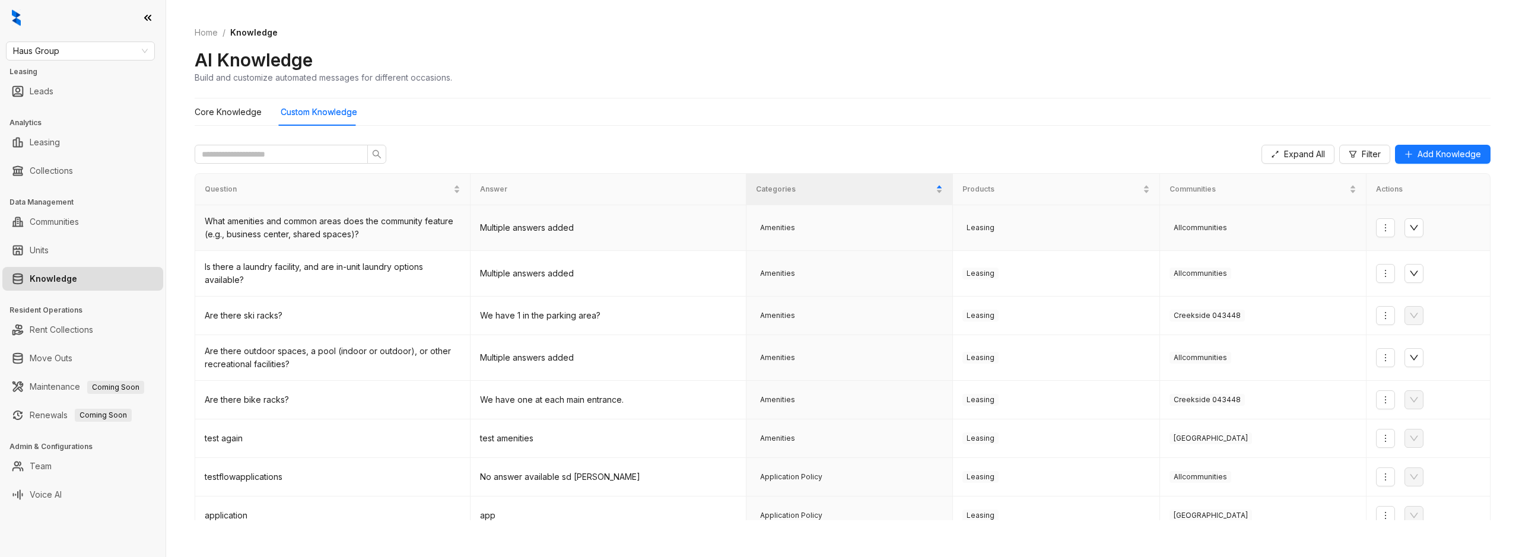
drag, startPoint x: 1384, startPoint y: 227, endPoint x: 1374, endPoint y: 225, distance: 10.2
click at [1384, 227] on icon "more" at bounding box center [1384, 227] width 9 height 9
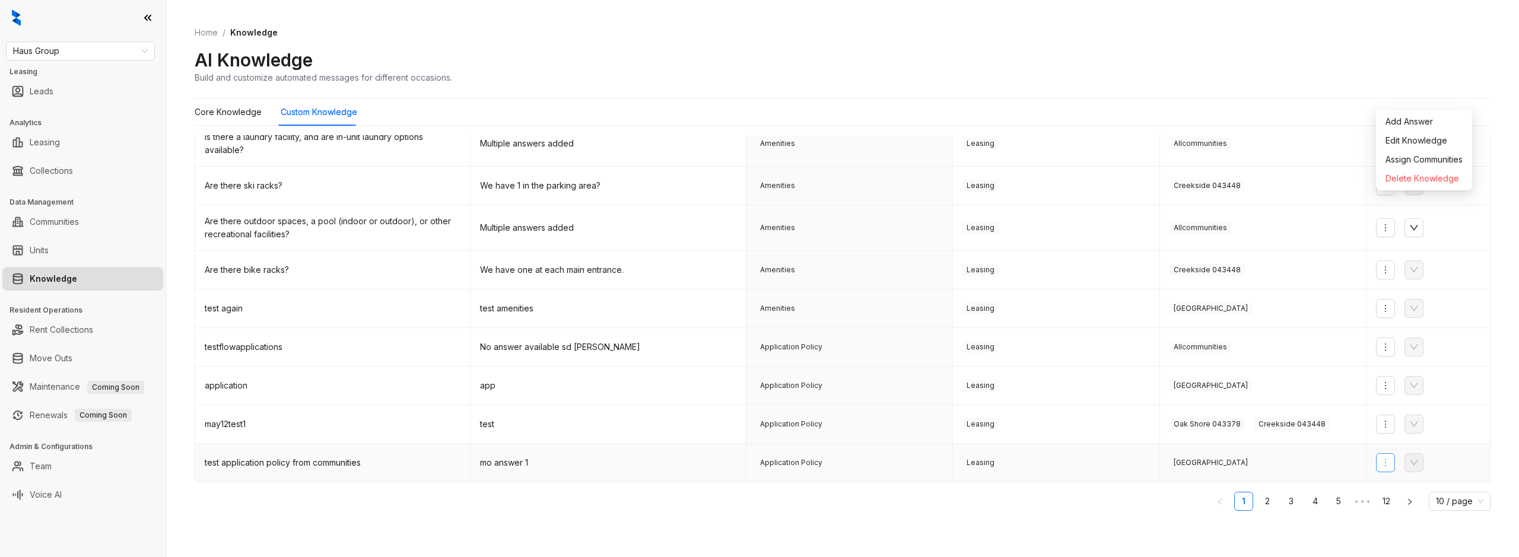
click at [1379, 464] on button "button" at bounding box center [1385, 462] width 19 height 19
click at [1402, 523] on span "Assign Communities" at bounding box center [1423, 524] width 77 height 13
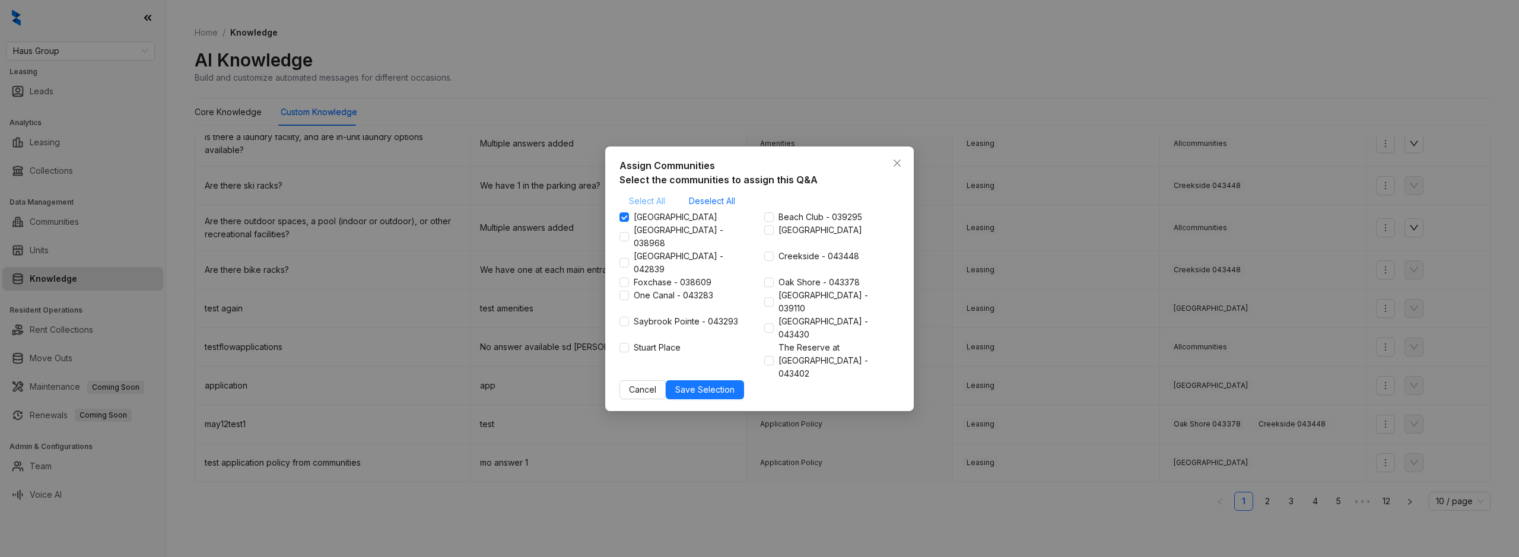
click at [640, 208] on span "Select All" at bounding box center [647, 201] width 36 height 13
click at [734, 387] on span "Save Selection" at bounding box center [704, 389] width 59 height 13
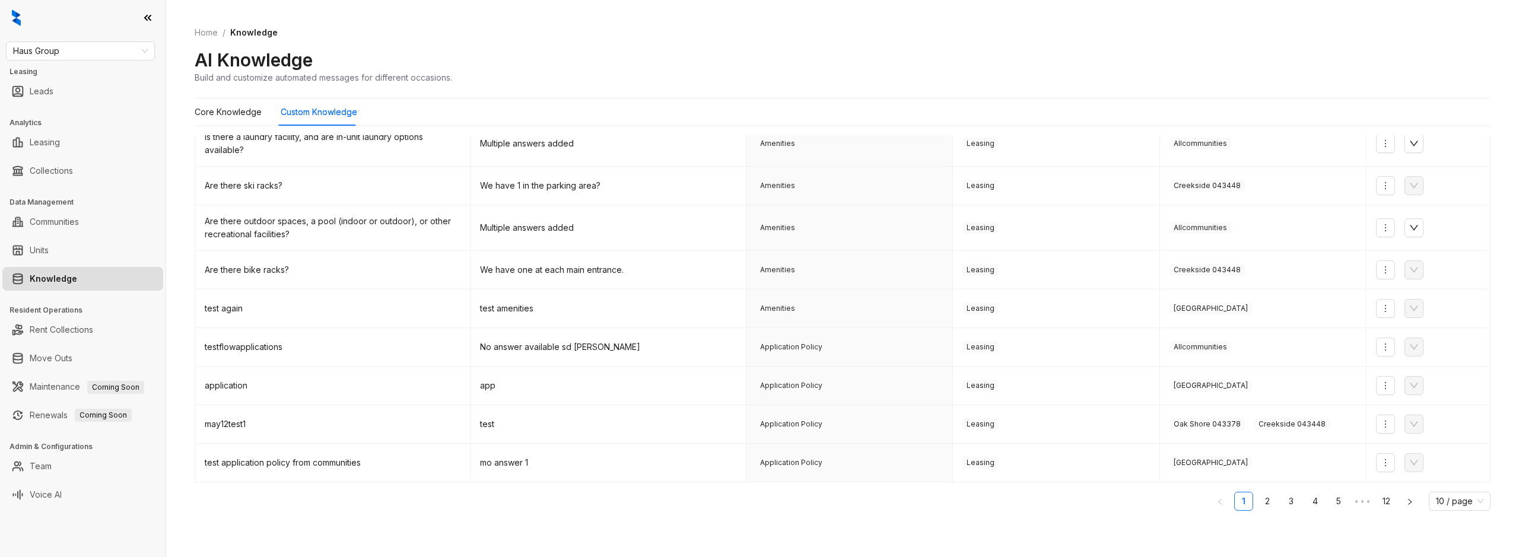
click at [775, 531] on div "Home / Knowledge AI Knowledge Build and customize automated messages for differ…" at bounding box center [842, 278] width 1352 height 557
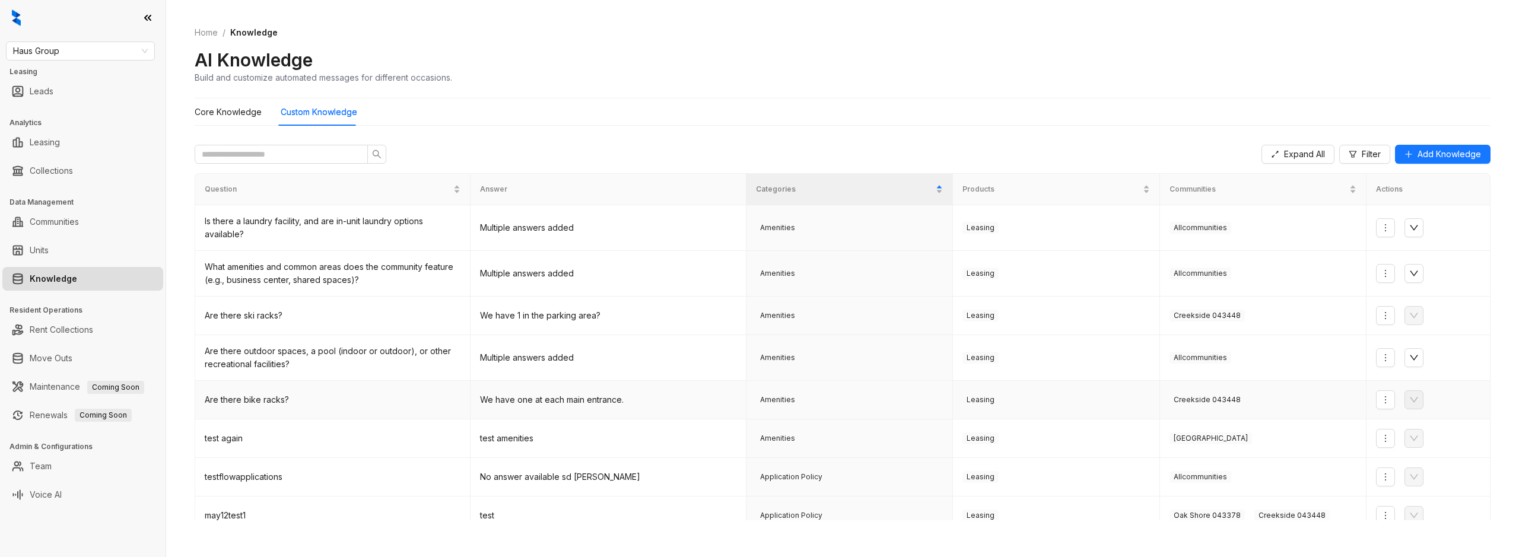
scroll to position [130, 0]
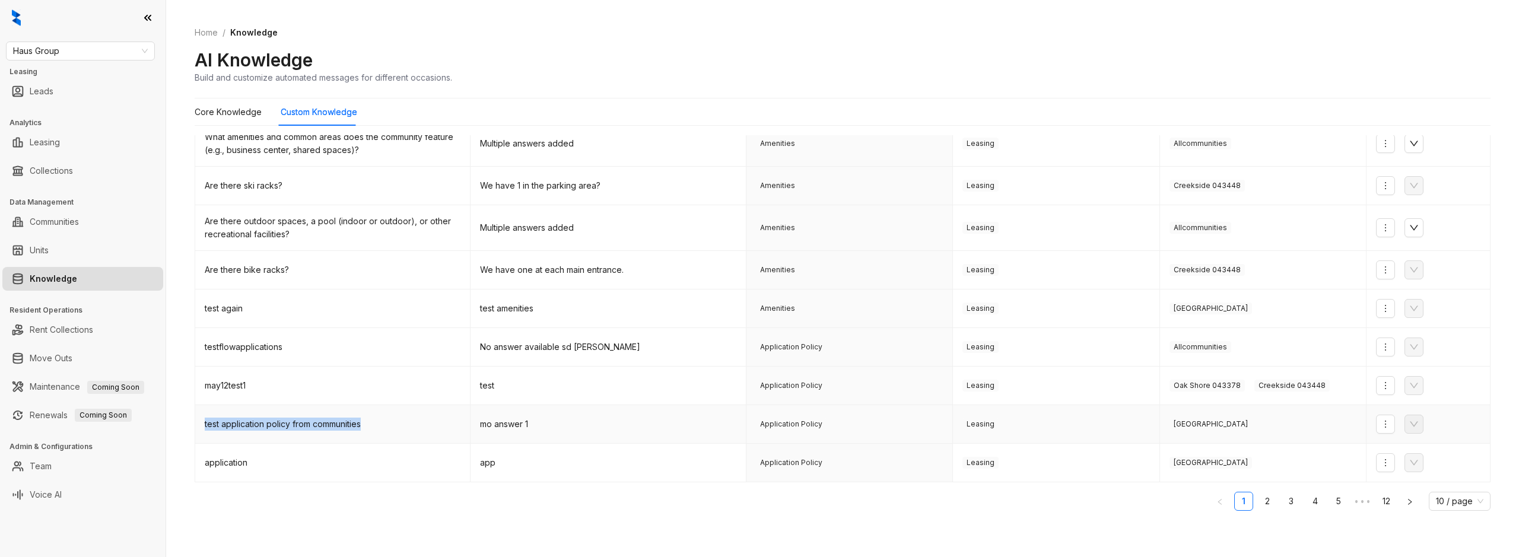
drag, startPoint x: 412, startPoint y: 425, endPoint x: 206, endPoint y: 421, distance: 205.3
click at [204, 421] on td "test application policy from communities" at bounding box center [332, 424] width 275 height 39
copy div "test application policy from communities"
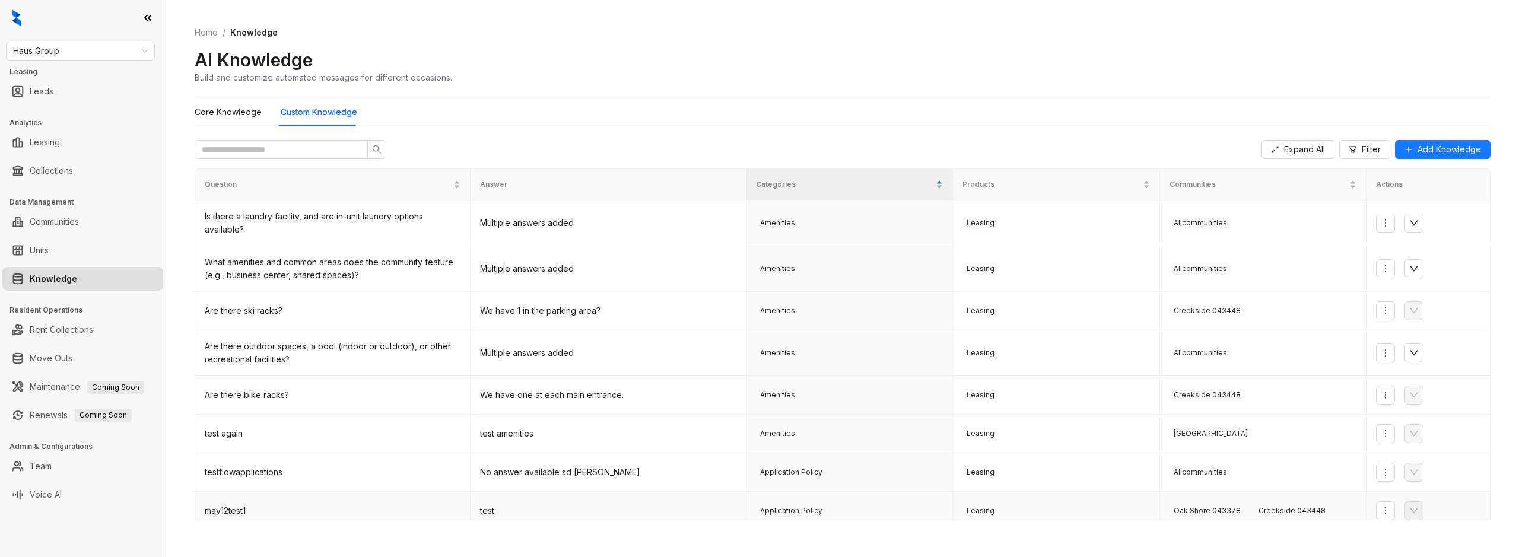
scroll to position [0, 0]
click at [270, 158] on input "text" at bounding box center [276, 154] width 149 height 13
paste input "**********"
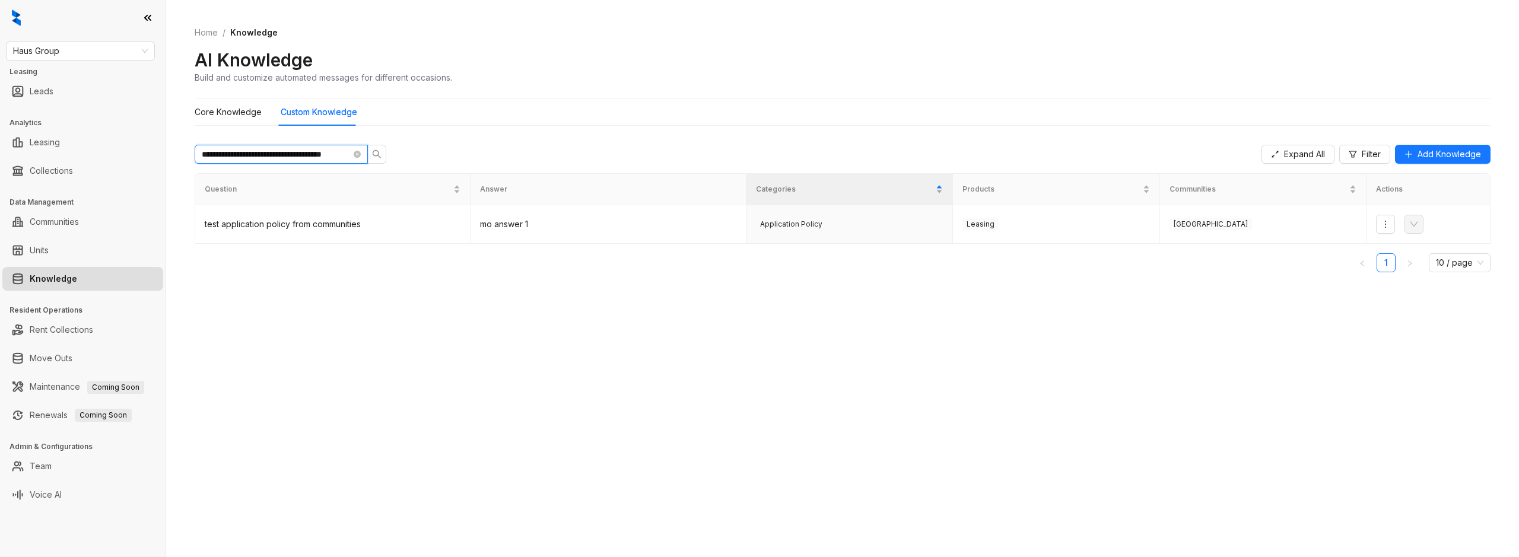
type input "**********"
click at [617, 352] on div "**********" at bounding box center [842, 327] width 1295 height 385
click at [355, 154] on icon "close-circle" at bounding box center [357, 154] width 7 height 7
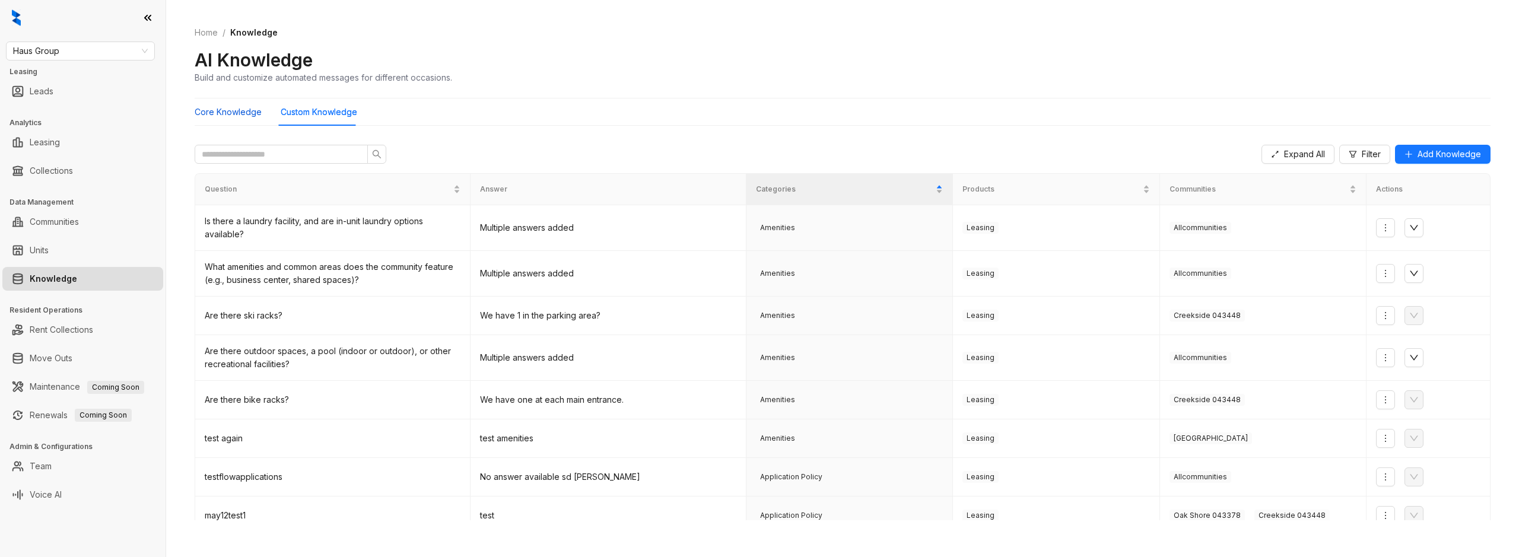
click at [235, 116] on Knowledge "Core Knowledge" at bounding box center [228, 112] width 67 height 13
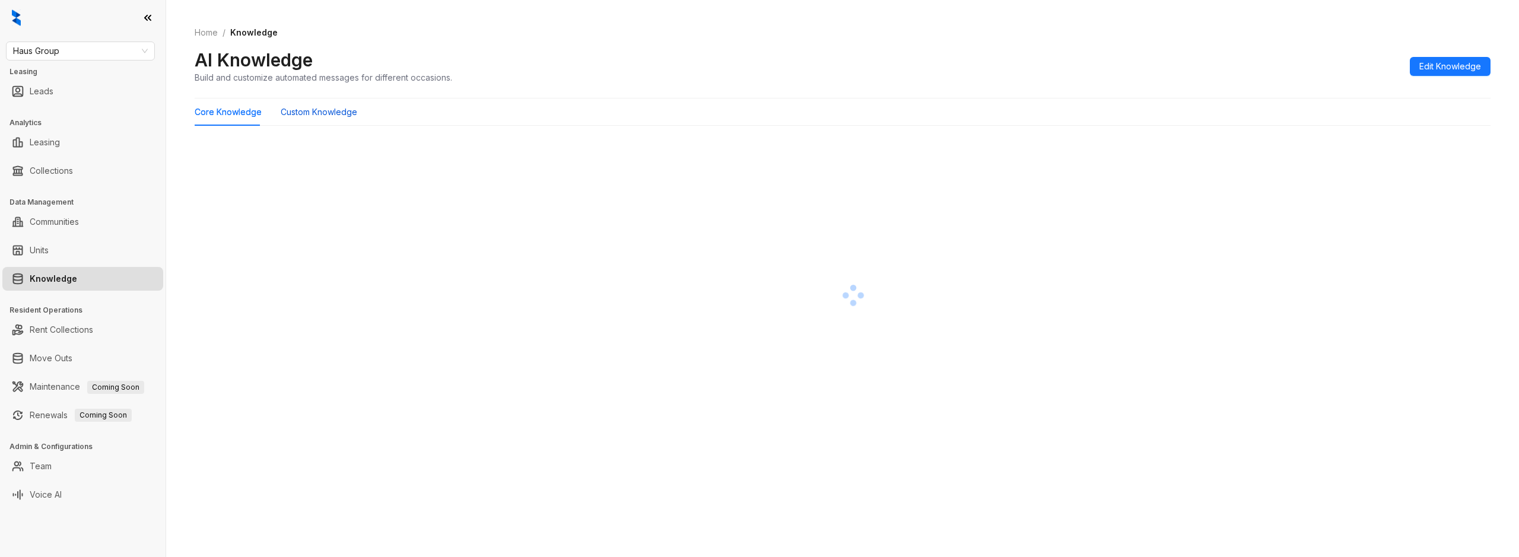
click at [333, 110] on Knowledge "Custom Knowledge" at bounding box center [319, 112] width 77 height 13
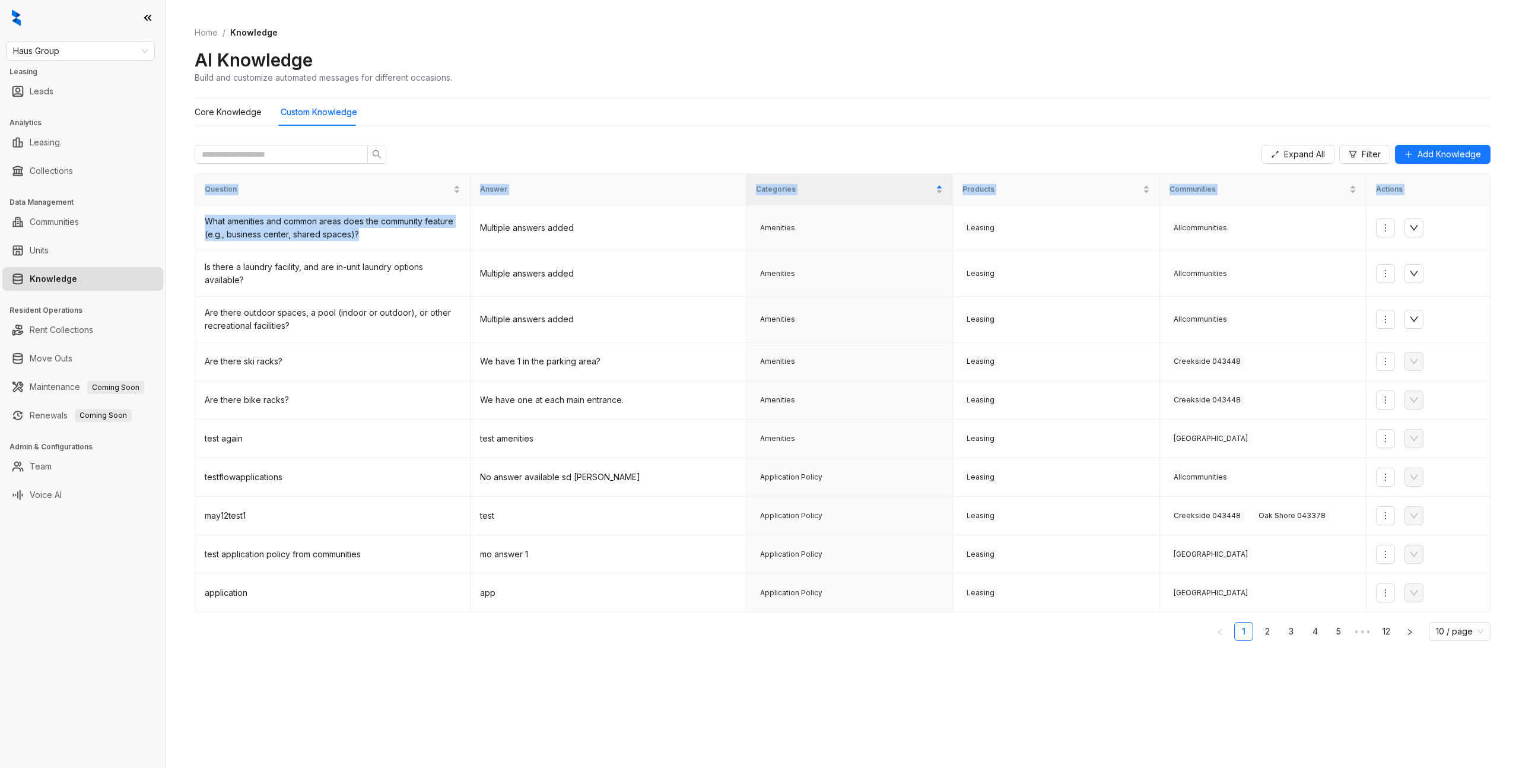
drag, startPoint x: 374, startPoint y: 238, endPoint x: 194, endPoint y: 211, distance: 182.3
click at [194, 211] on div "Home / Knowledge AI Knowledge Build and customize automated messages for differ…" at bounding box center [842, 384] width 1352 height 768
copy table "Question Answer Categories Products Communities Actions What amenities and comm…"
drag, startPoint x: 324, startPoint y: 226, endPoint x: 333, endPoint y: 228, distance: 8.5
click at [324, 226] on div "What amenities and common areas does the community feature (e.g., business cent…" at bounding box center [333, 228] width 256 height 26
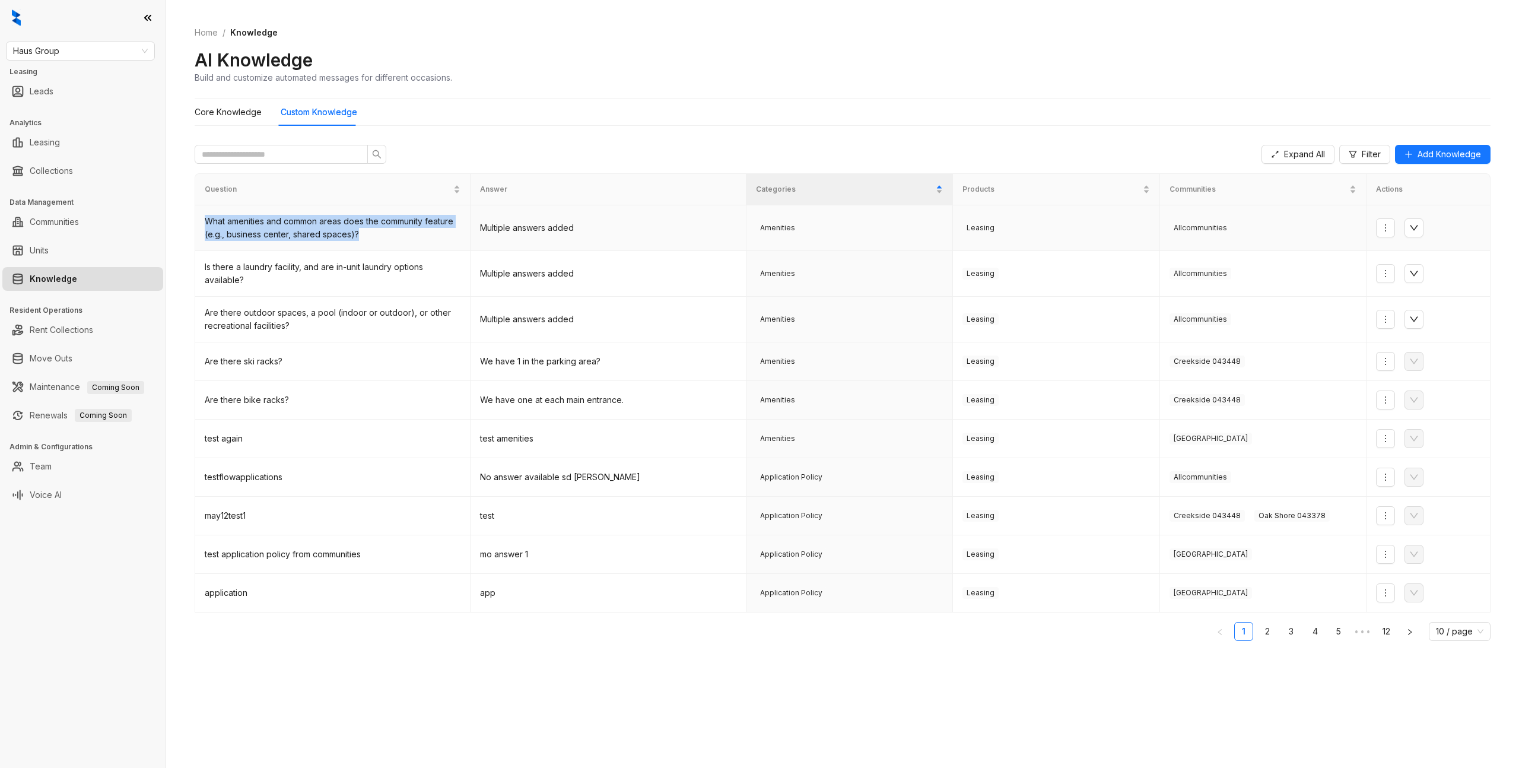
drag, startPoint x: 260, startPoint y: 228, endPoint x: 202, endPoint y: 219, distance: 59.4
click at [202, 219] on td "What amenities and common areas does the community feature (e.g., business cent…" at bounding box center [332, 228] width 275 height 46
copy div "What amenities and common areas does the community feature (e.g., business cent…"
click at [1138, 88] on div "Home / Knowledge AI Knowledge Build and customize automated messages for differ…" at bounding box center [842, 55] width 1295 height 87
click at [797, 485] on td "Application Policy" at bounding box center [849, 477] width 206 height 39
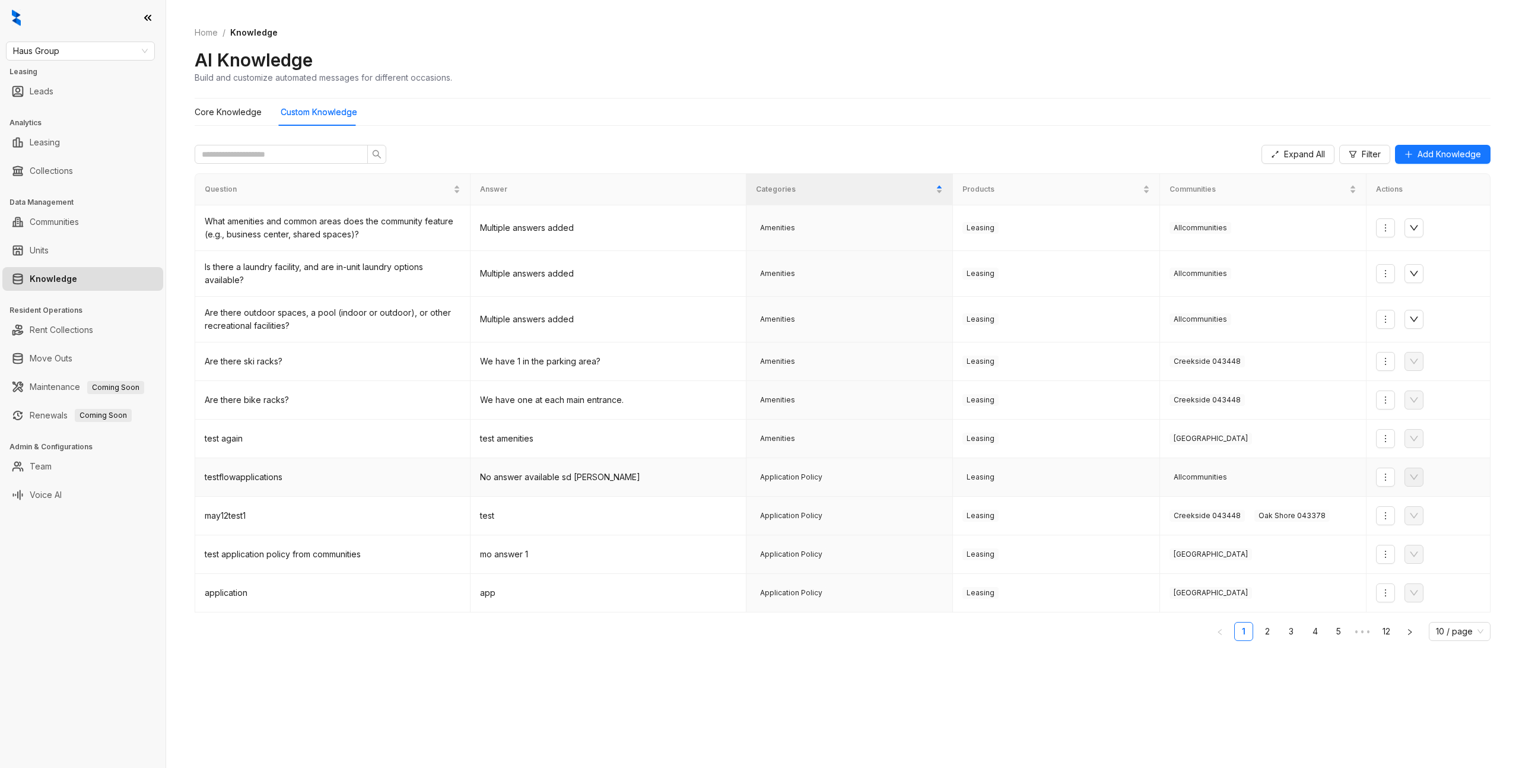
click at [816, 477] on span "Application Policy" at bounding box center [791, 477] width 71 height 12
drag, startPoint x: 816, startPoint y: 477, endPoint x: 801, endPoint y: 483, distance: 15.7
click at [816, 477] on span "Application Policy" at bounding box center [791, 477] width 71 height 12
copy span "Application Policy"
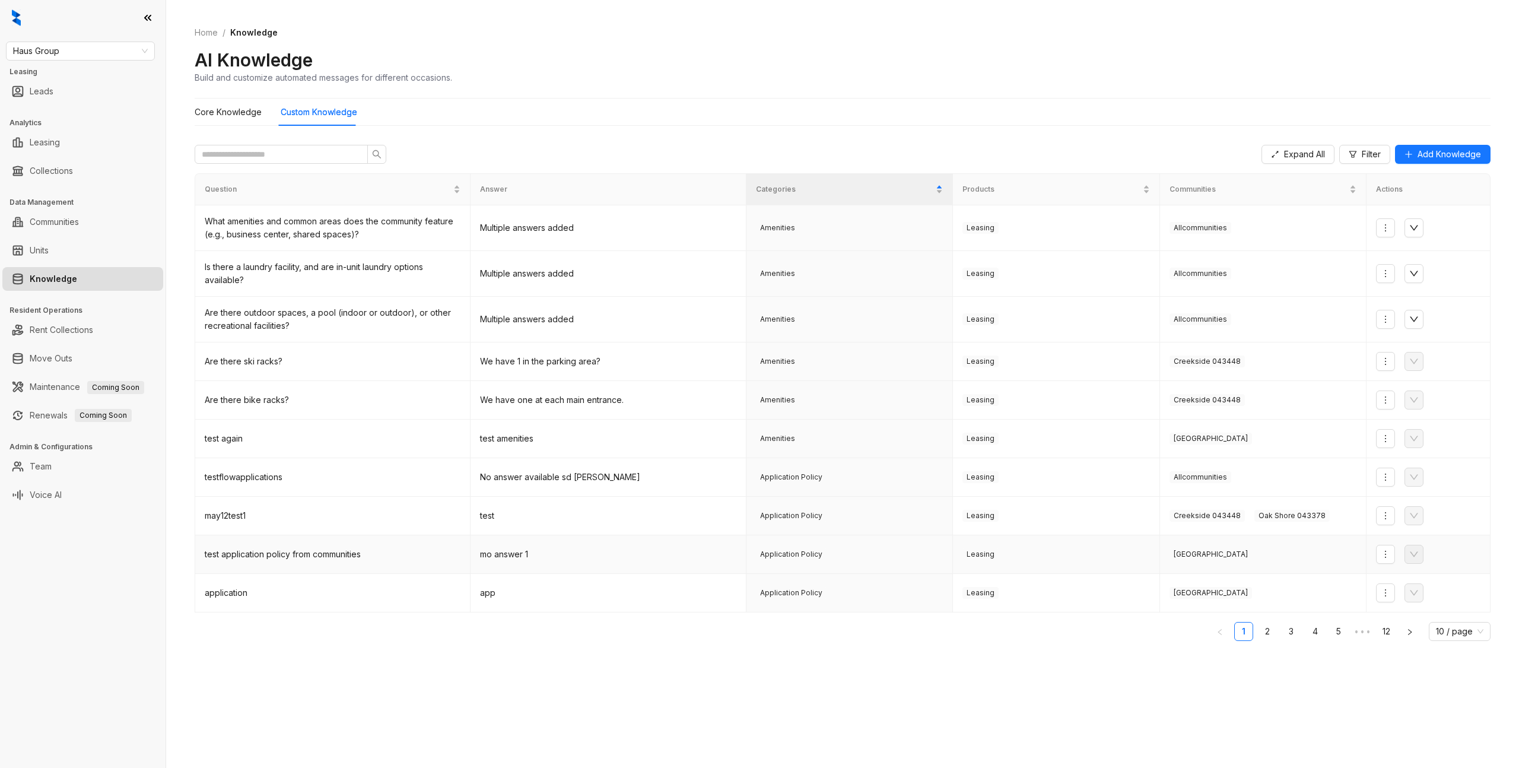
click at [805, 553] on span "Application Policy" at bounding box center [791, 554] width 71 height 12
click at [302, 552] on div "test application policy from communities" at bounding box center [333, 554] width 256 height 13
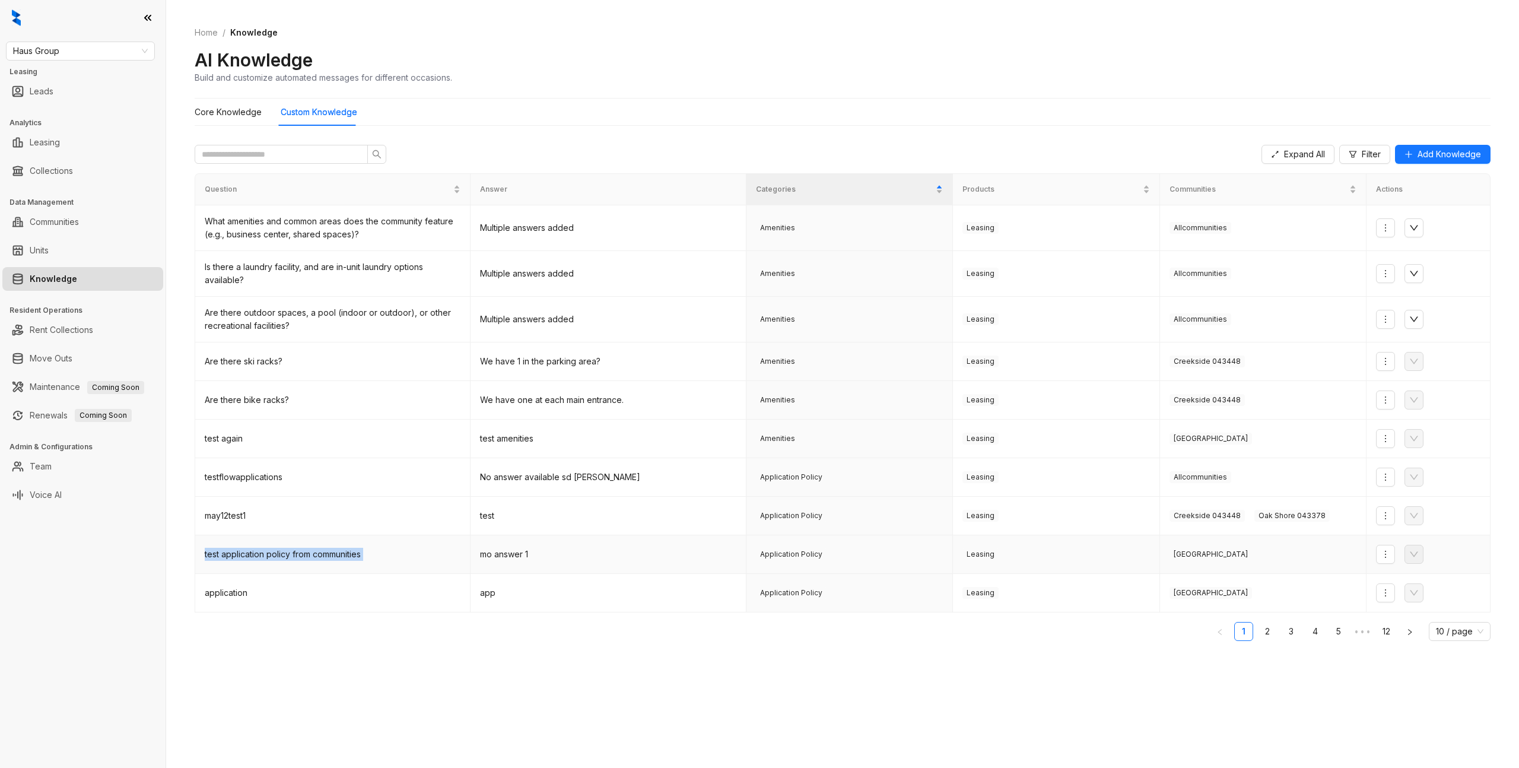
click at [302, 552] on div "test application policy from communities" at bounding box center [333, 554] width 256 height 13
copy div "test application policy from communities"
click at [307, 555] on div "test application policy from communities" at bounding box center [333, 554] width 256 height 13
